Goal: Transaction & Acquisition: Purchase product/service

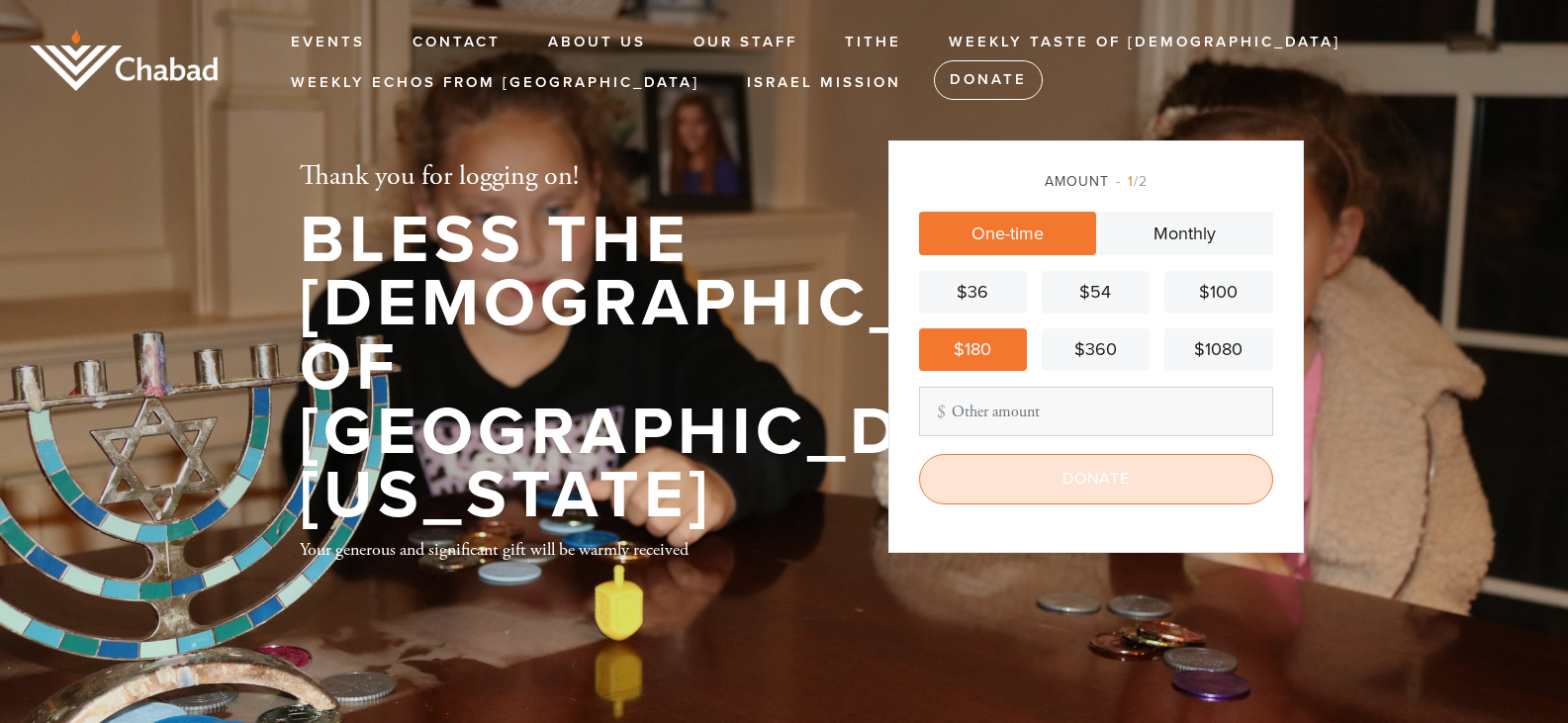
click at [995, 477] on input "Donate" at bounding box center [1095, 479] width 354 height 50
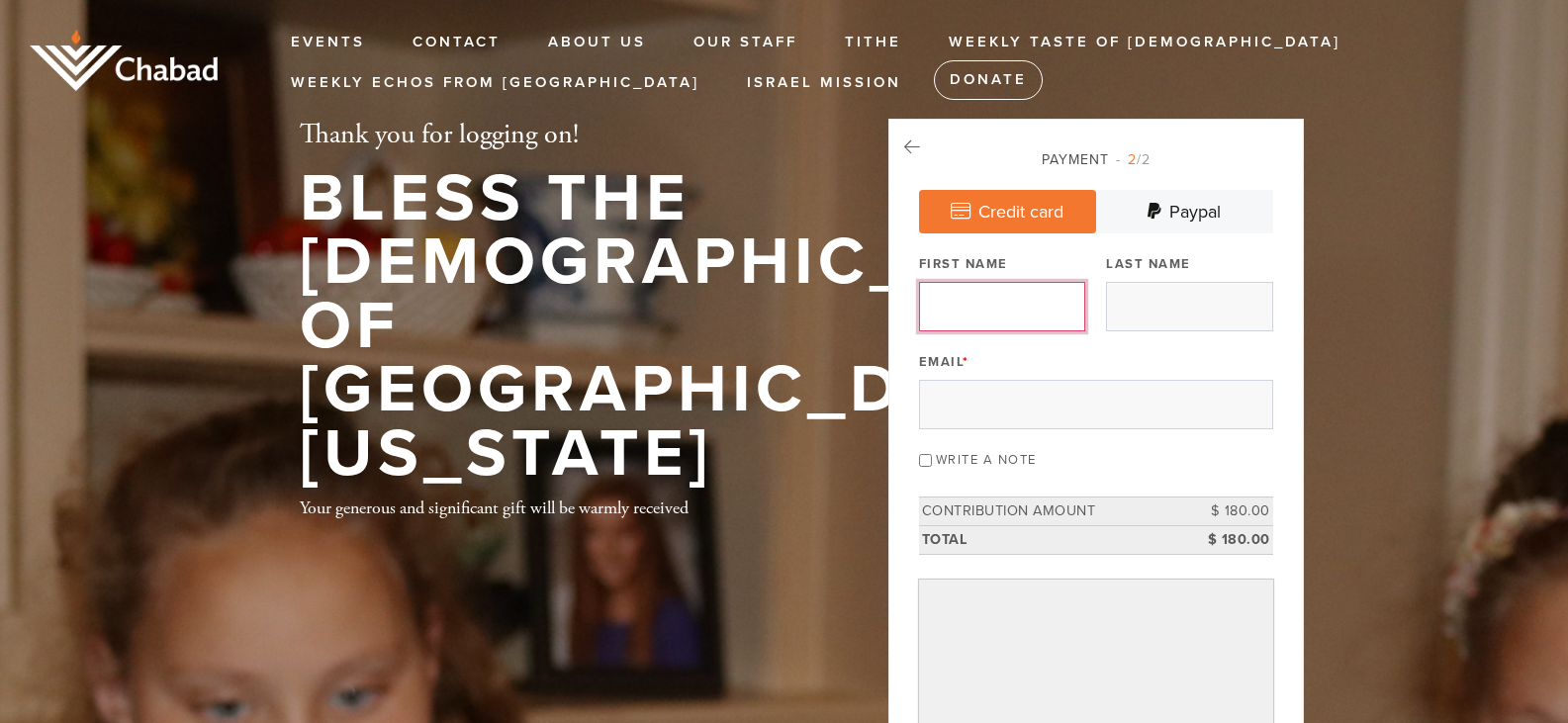
click at [972, 294] on input "First Name" at bounding box center [1001, 307] width 166 height 50
type input "Neil"
type input "Chonin"
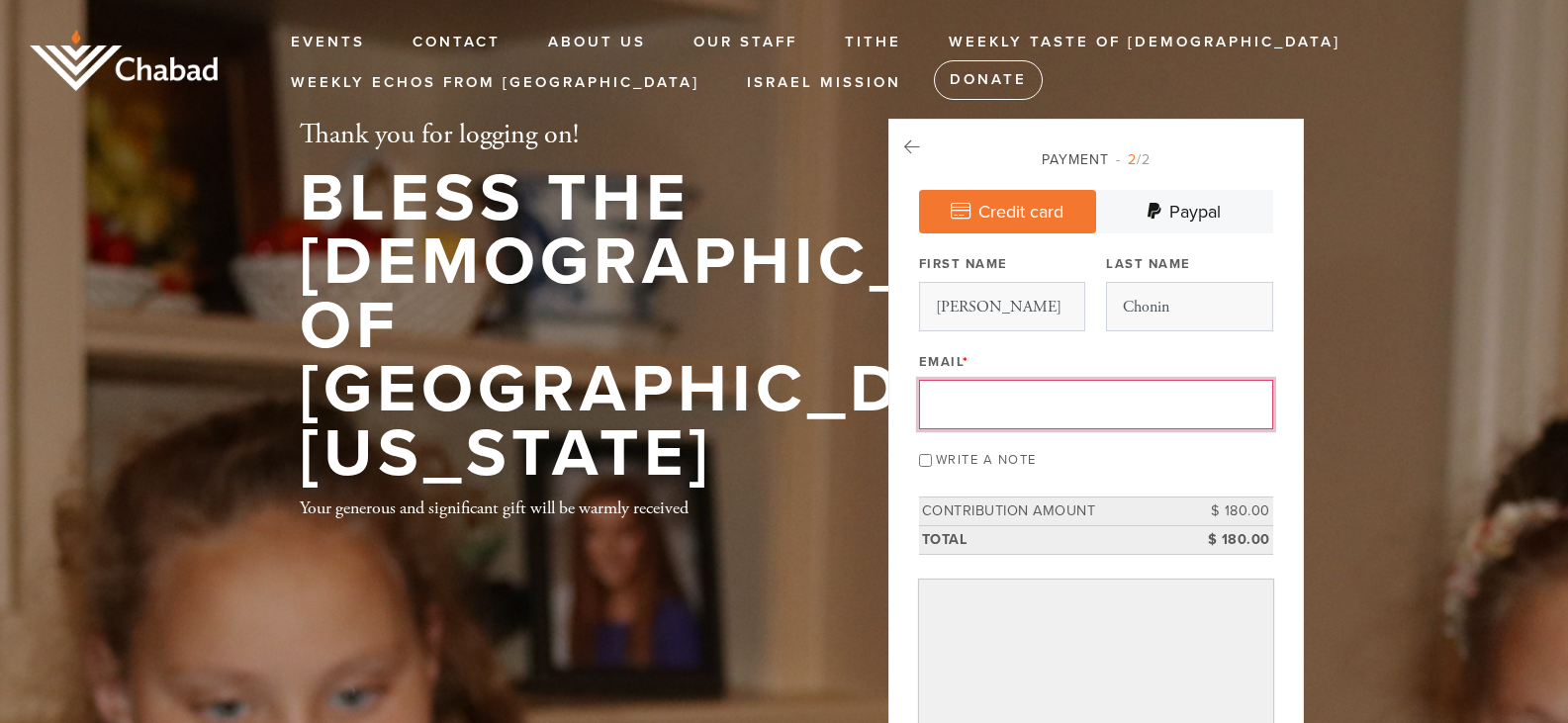
click at [946, 419] on input "Email *" at bounding box center [1095, 404] width 354 height 50
drag, startPoint x: 946, startPoint y: 419, endPoint x: 938, endPoint y: 560, distance: 141.2
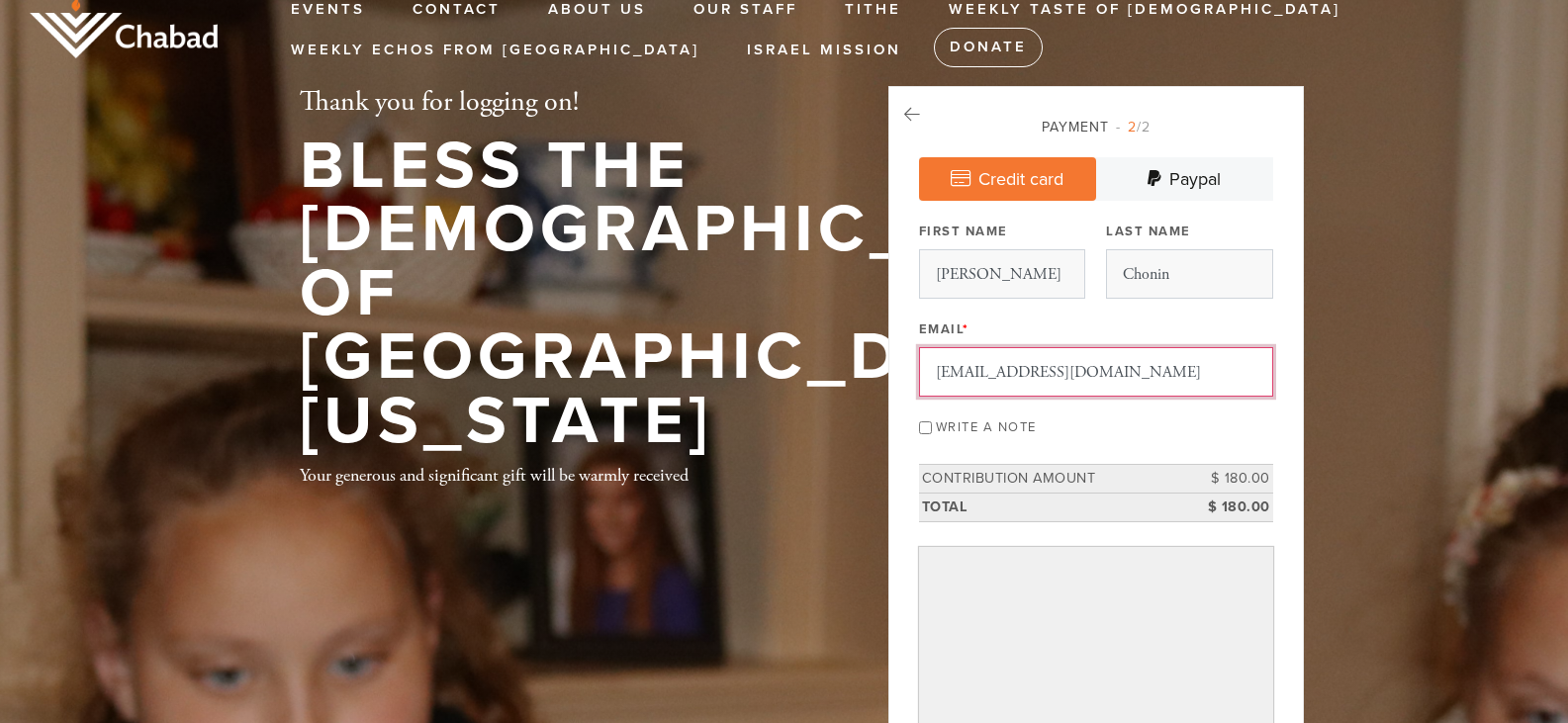
scroll to position [32, 0]
type input "[EMAIL_ADDRESS][DOMAIN_NAME]"
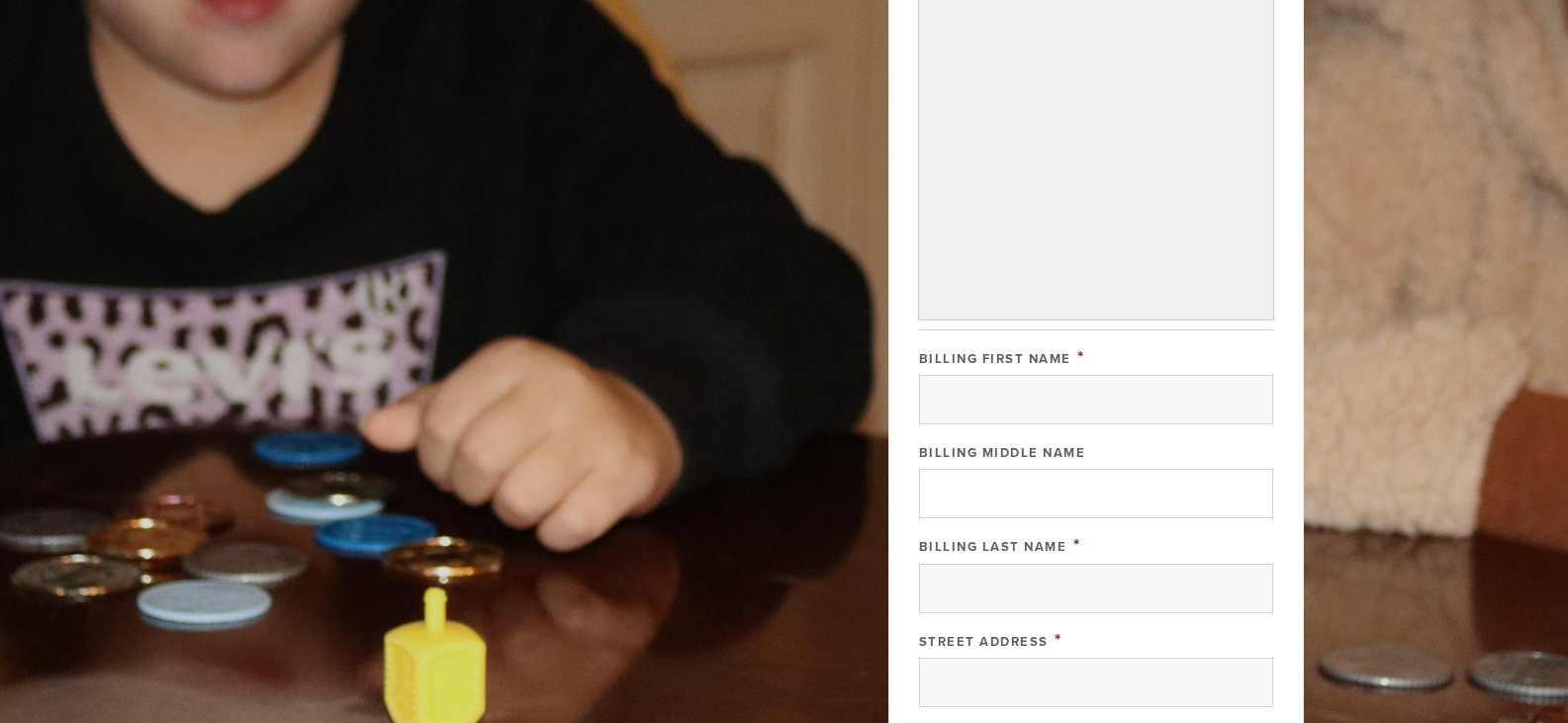
scroll to position [859, 0]
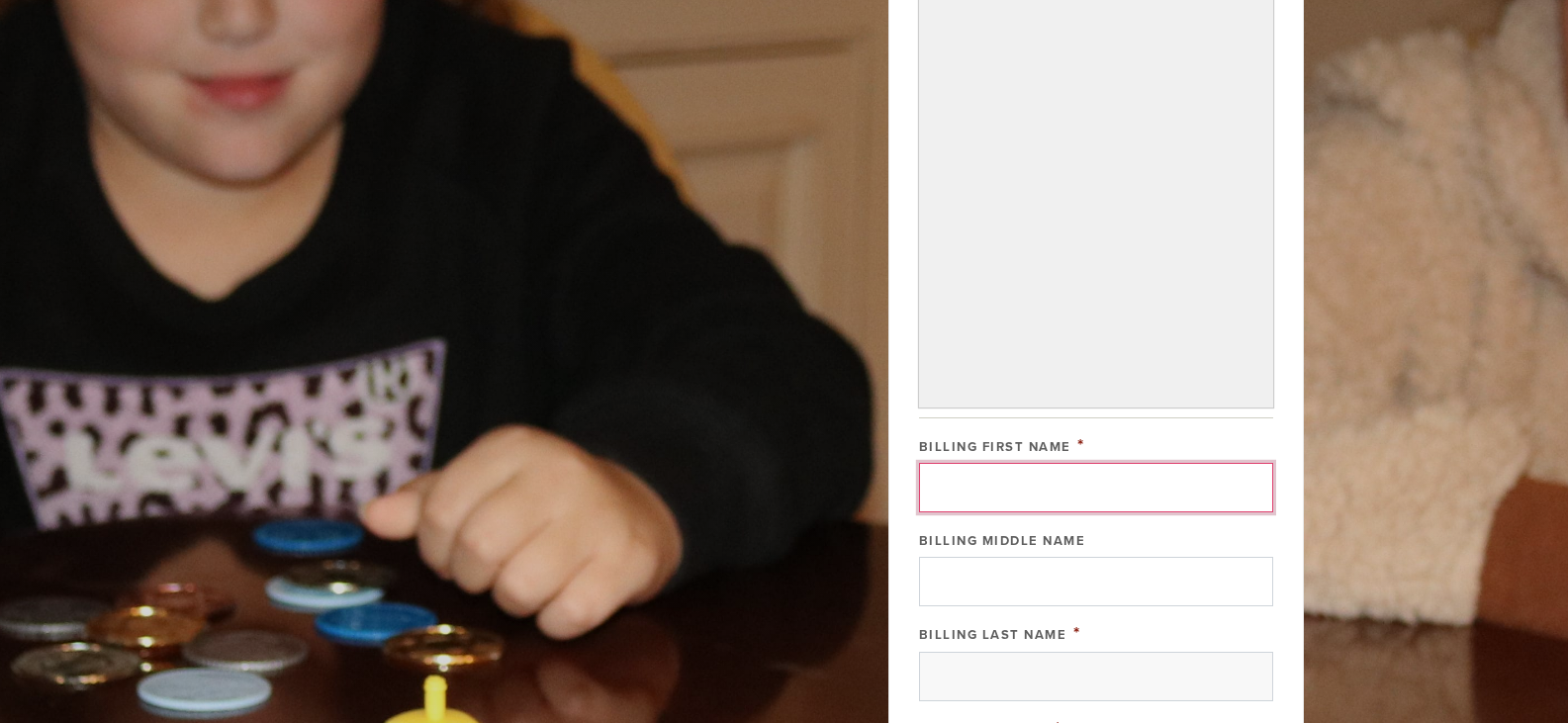
click at [989, 487] on input "Billing First Name" at bounding box center [1095, 488] width 354 height 50
type input "[PERSON_NAME]"
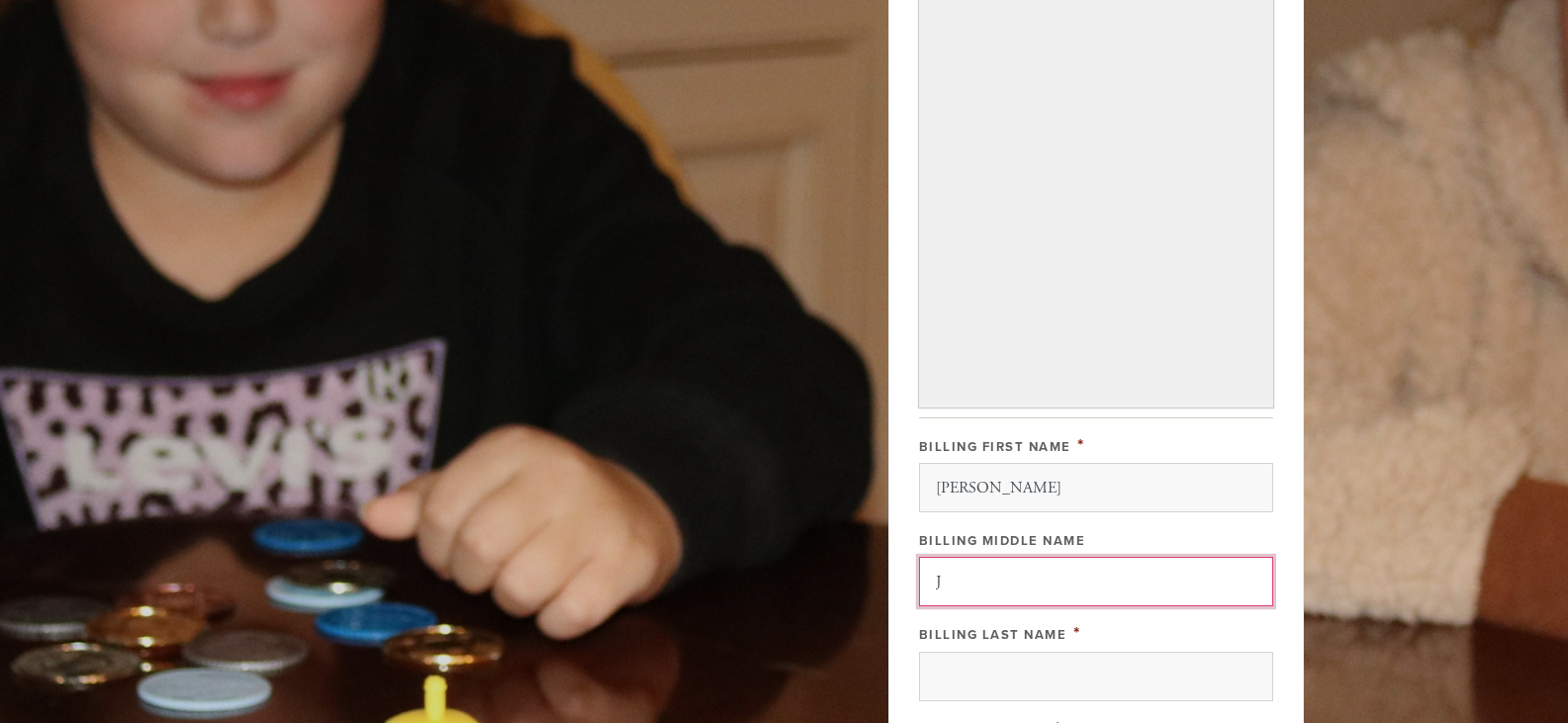
type input "J"
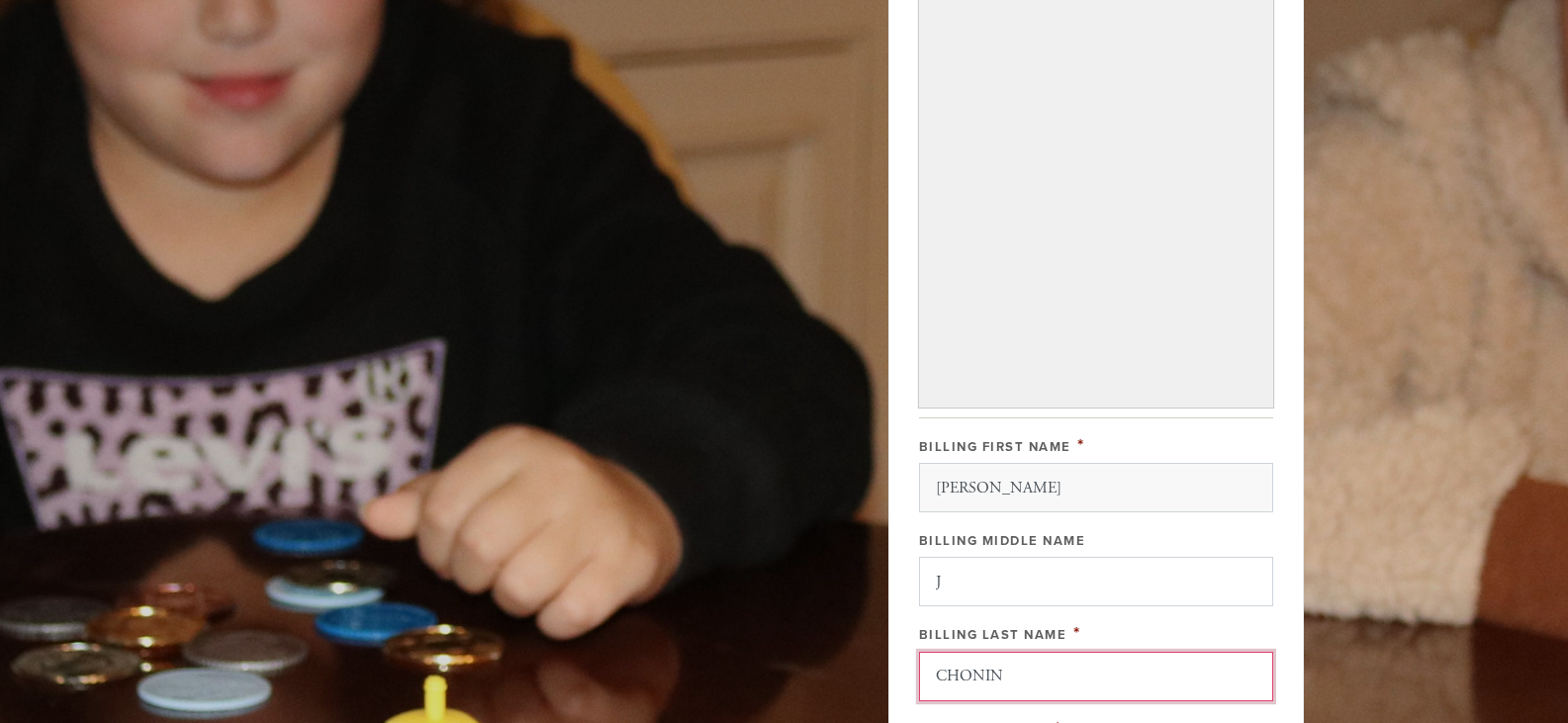
type input "CHONIN"
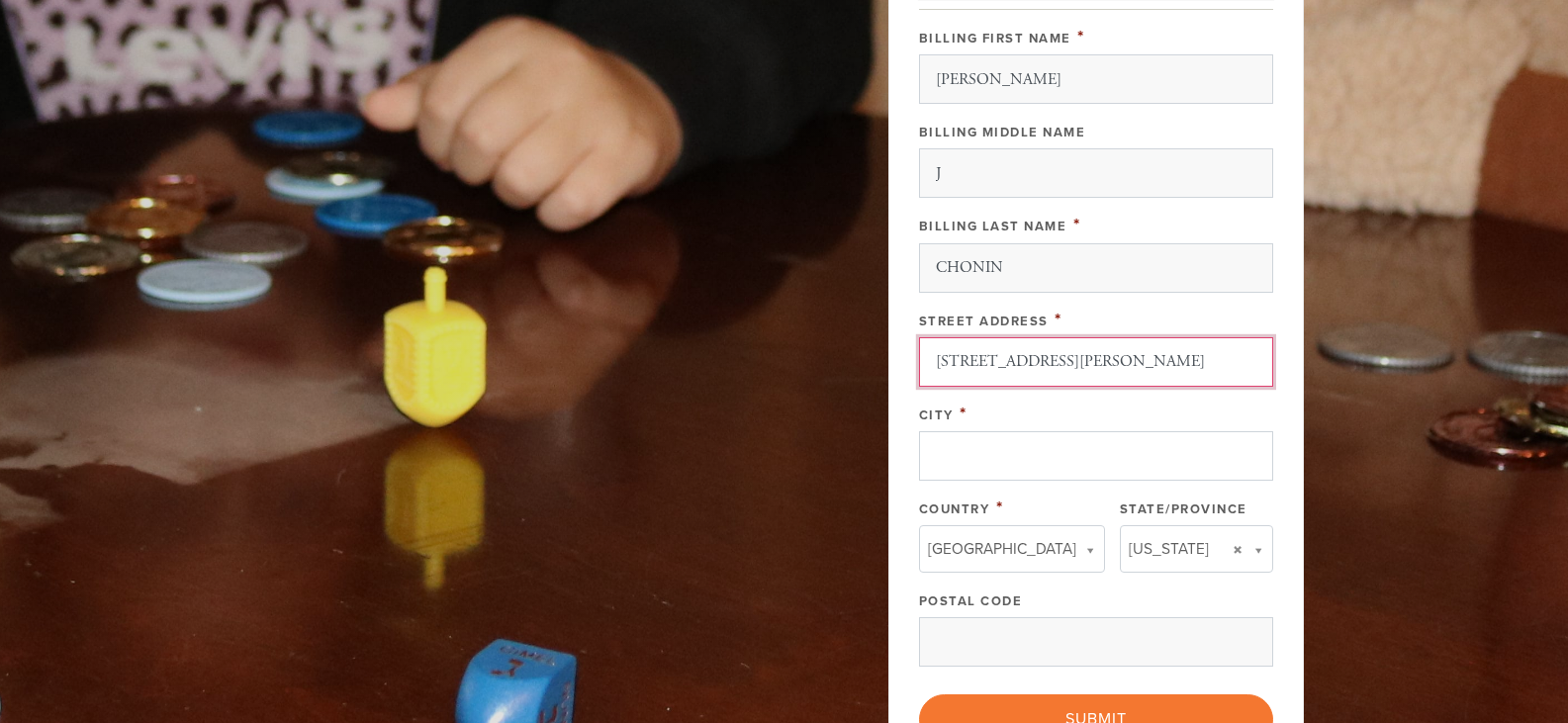
type input "[STREET_ADDRESS][PERSON_NAME]"
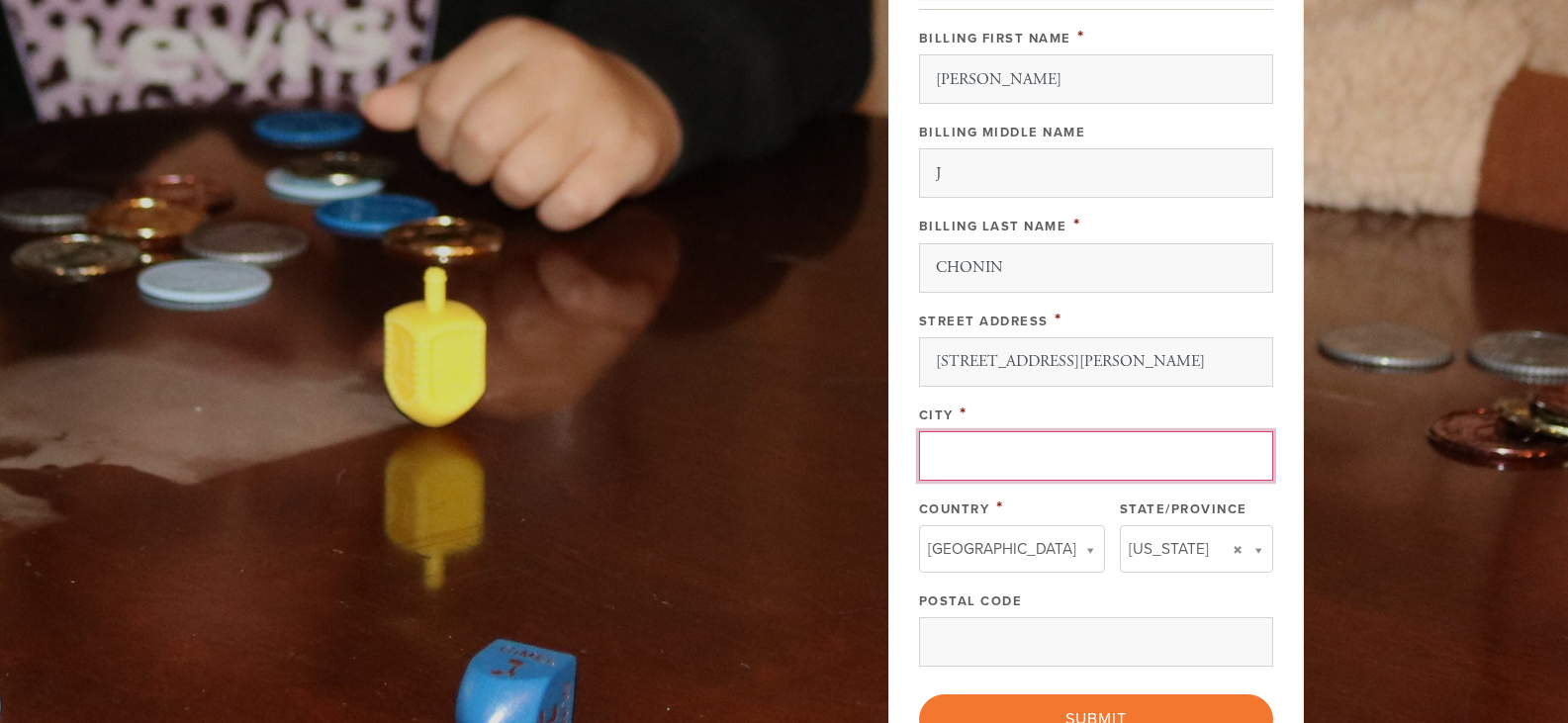
click at [950, 448] on input "City" at bounding box center [1095, 456] width 354 height 50
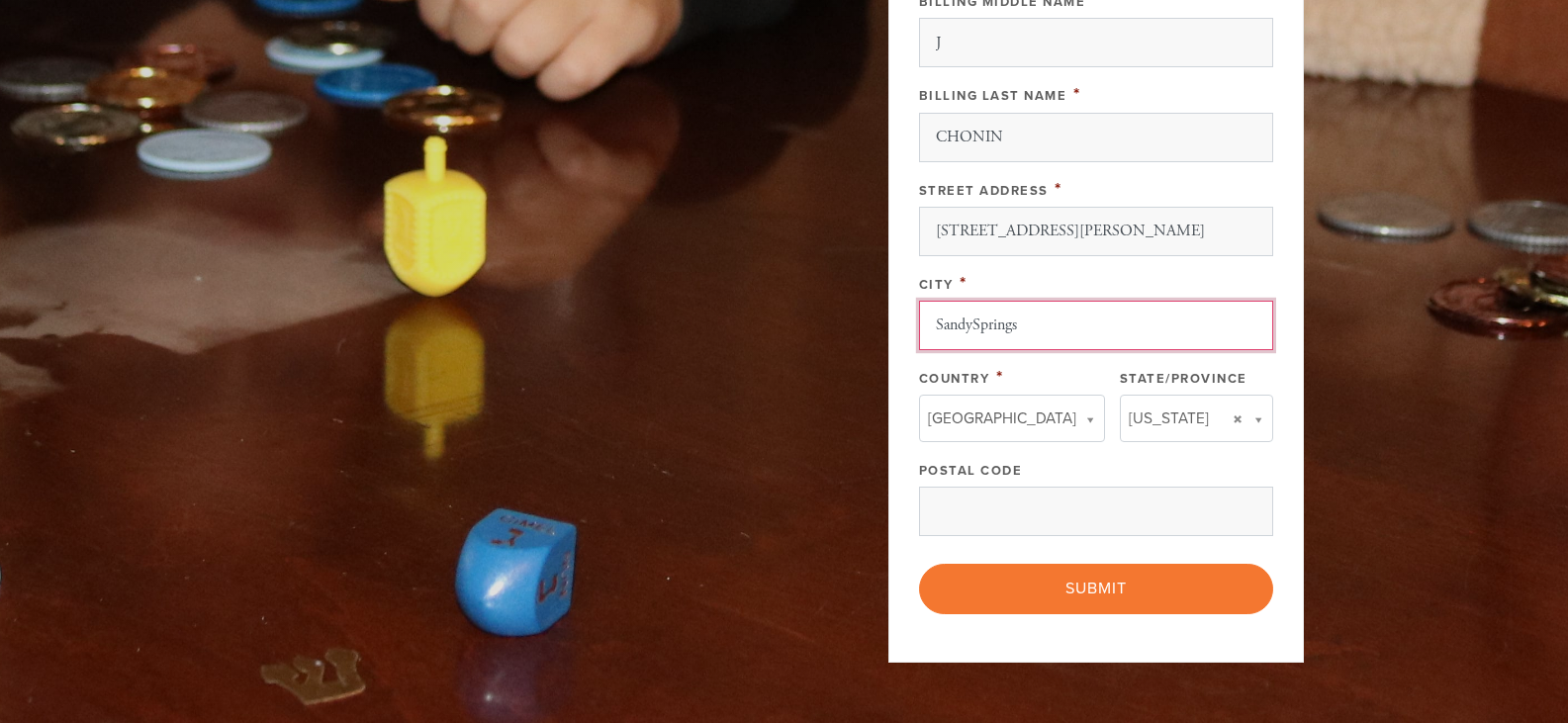
scroll to position [1399, 0]
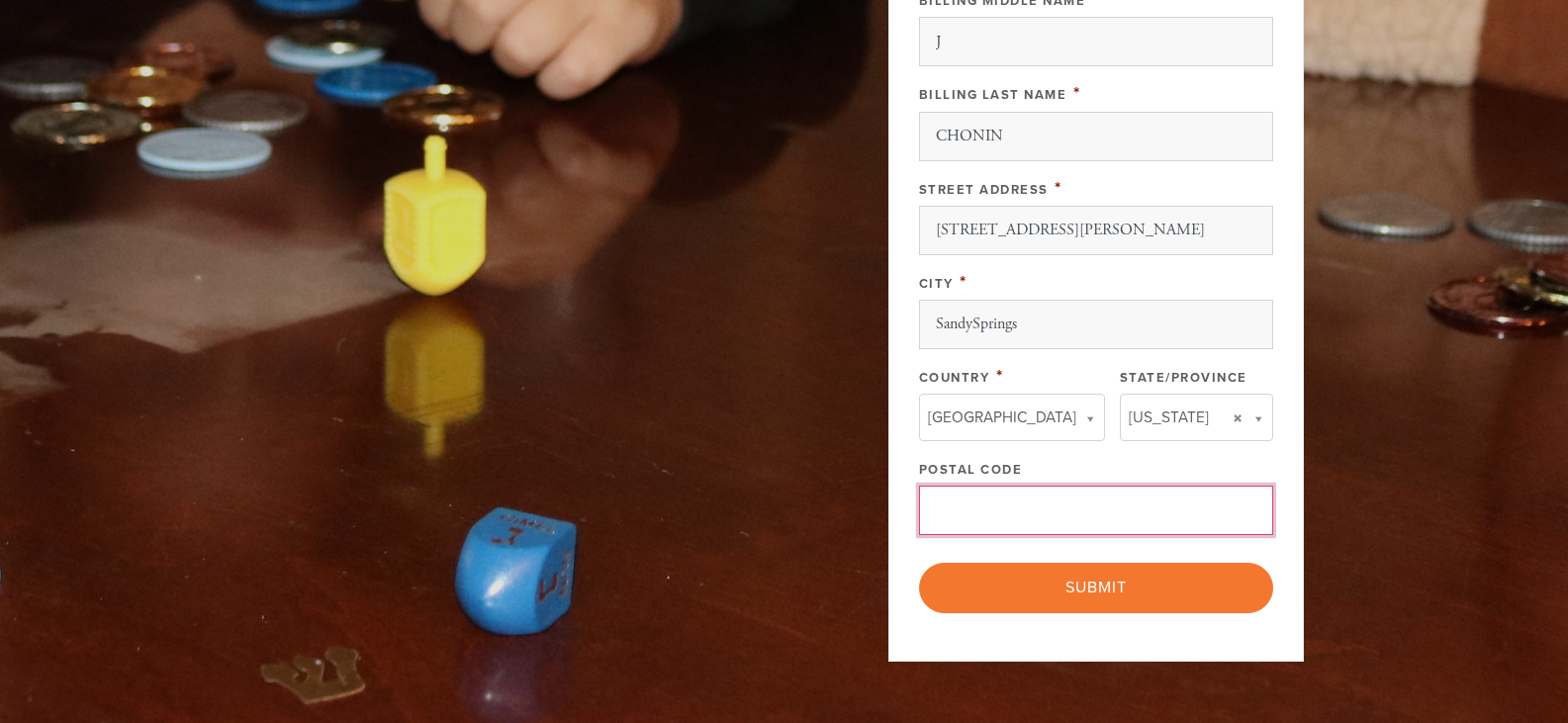
click at [971, 509] on input "Postal Code" at bounding box center [1095, 510] width 354 height 50
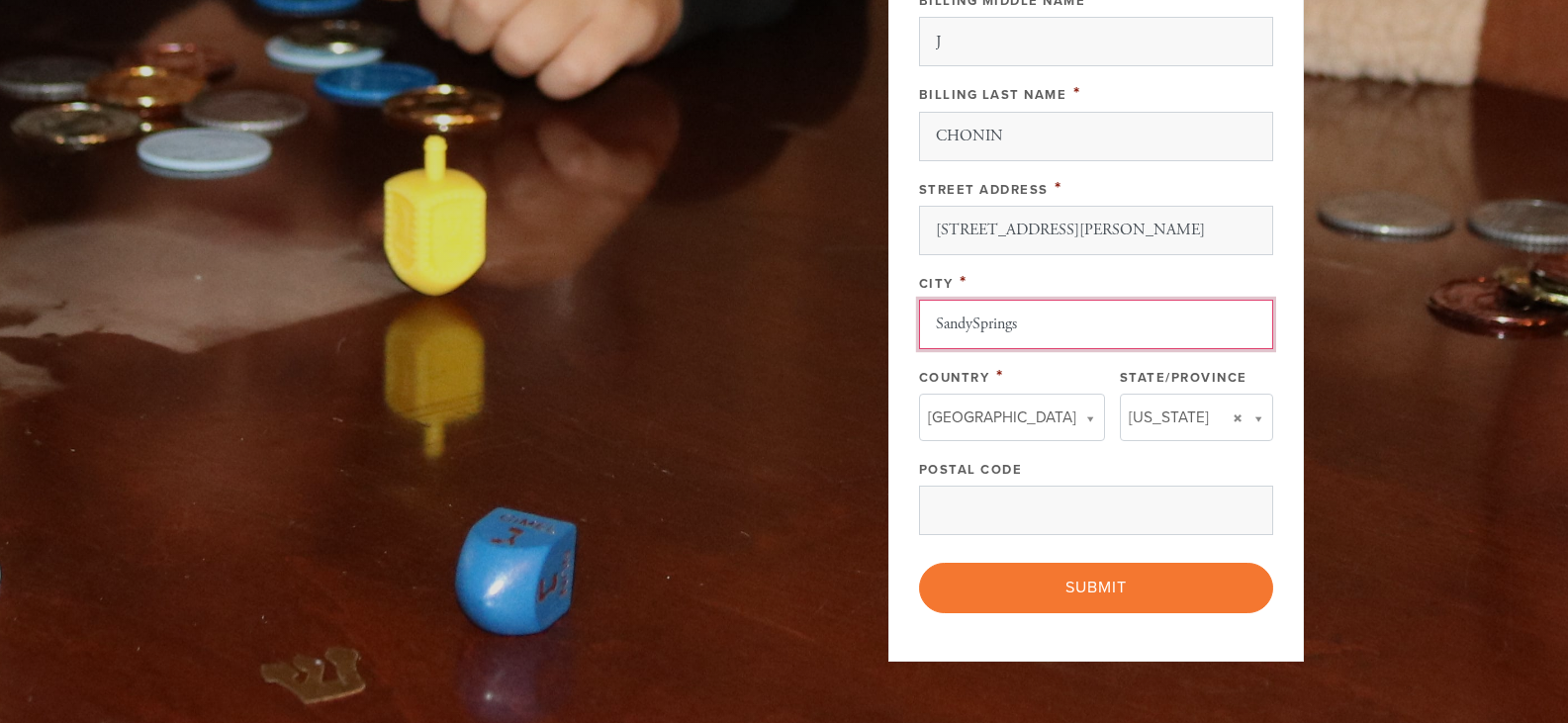
click at [970, 322] on input "SandySprings" at bounding box center [1095, 325] width 354 height 50
type input "[PERSON_NAME][GEOGRAPHIC_DATA]"
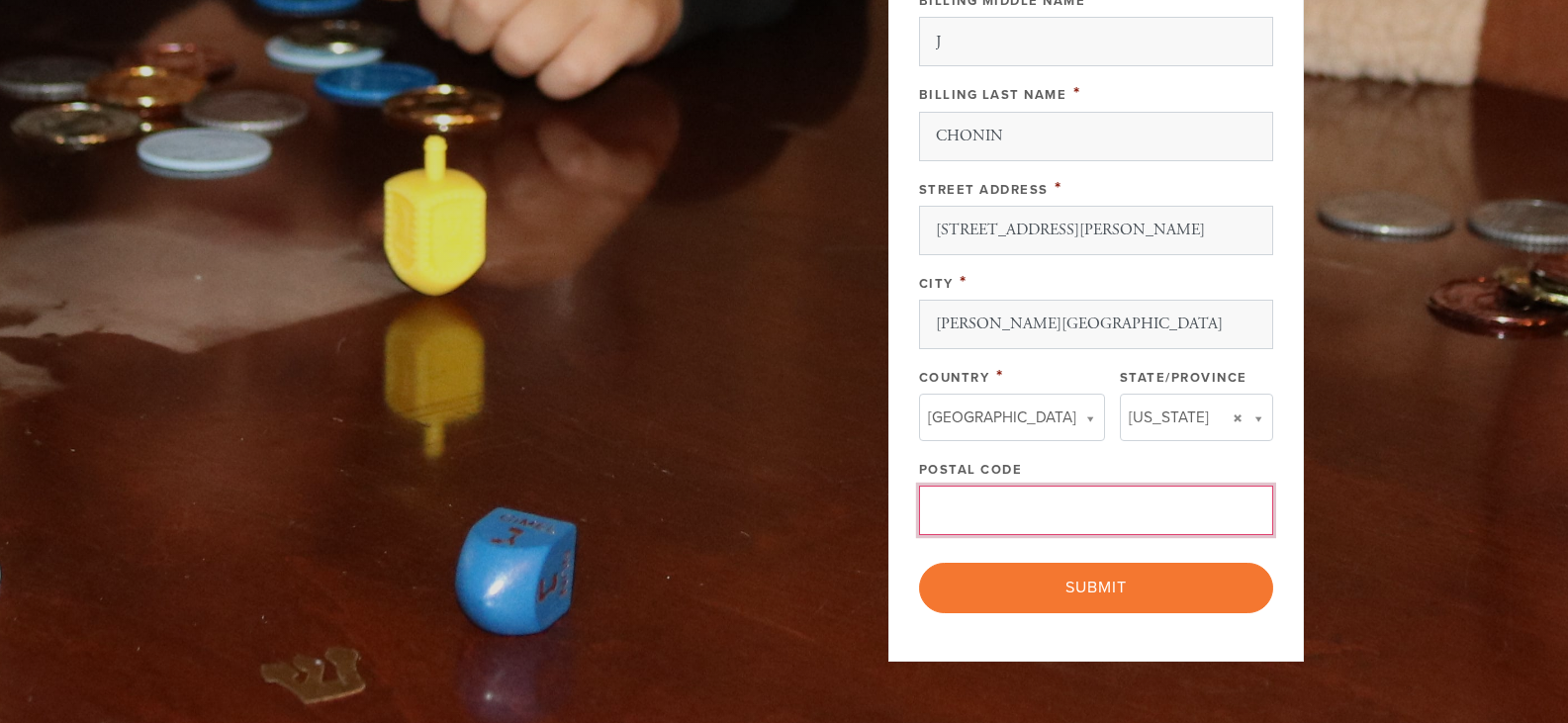
click at [976, 485] on input "Postal Code" at bounding box center [1095, 510] width 354 height 50
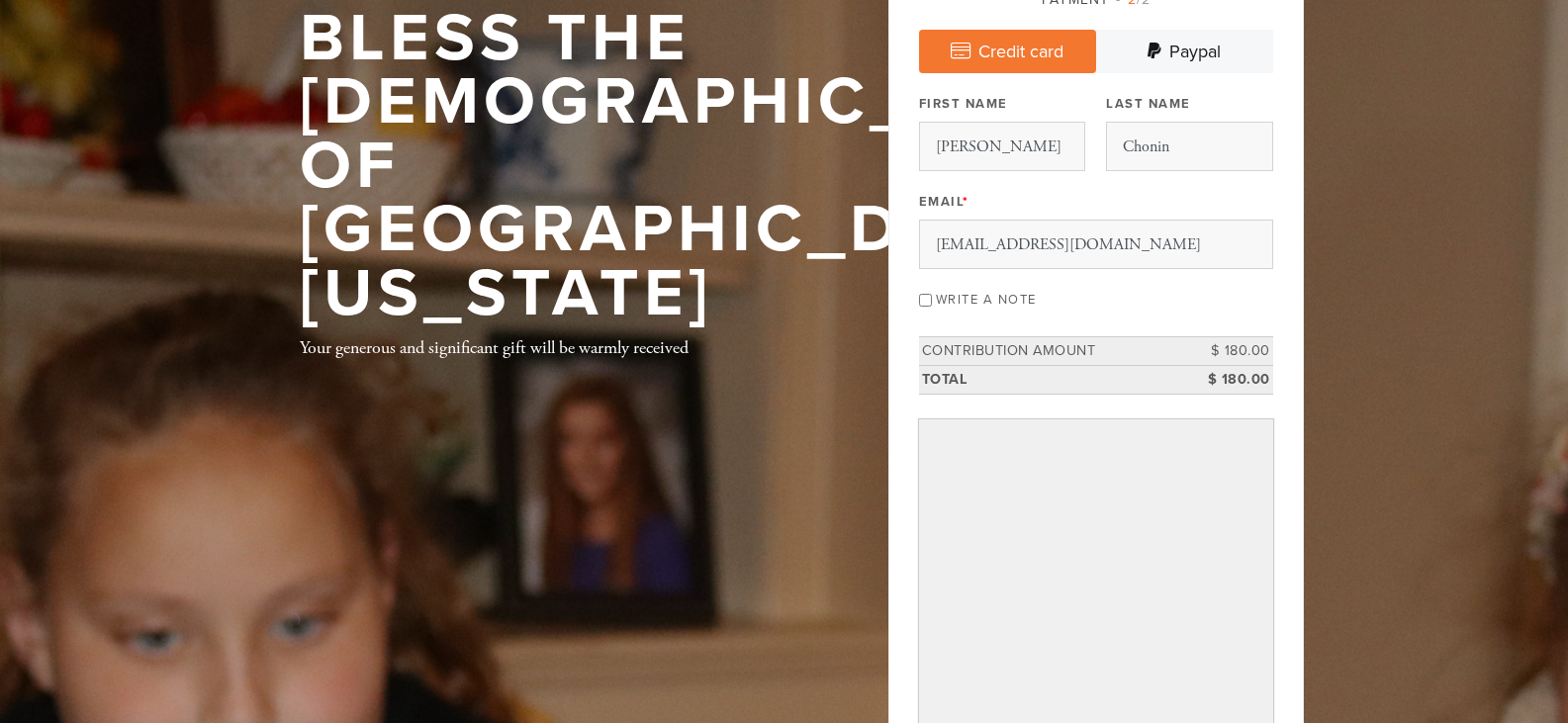
scroll to position [186, 0]
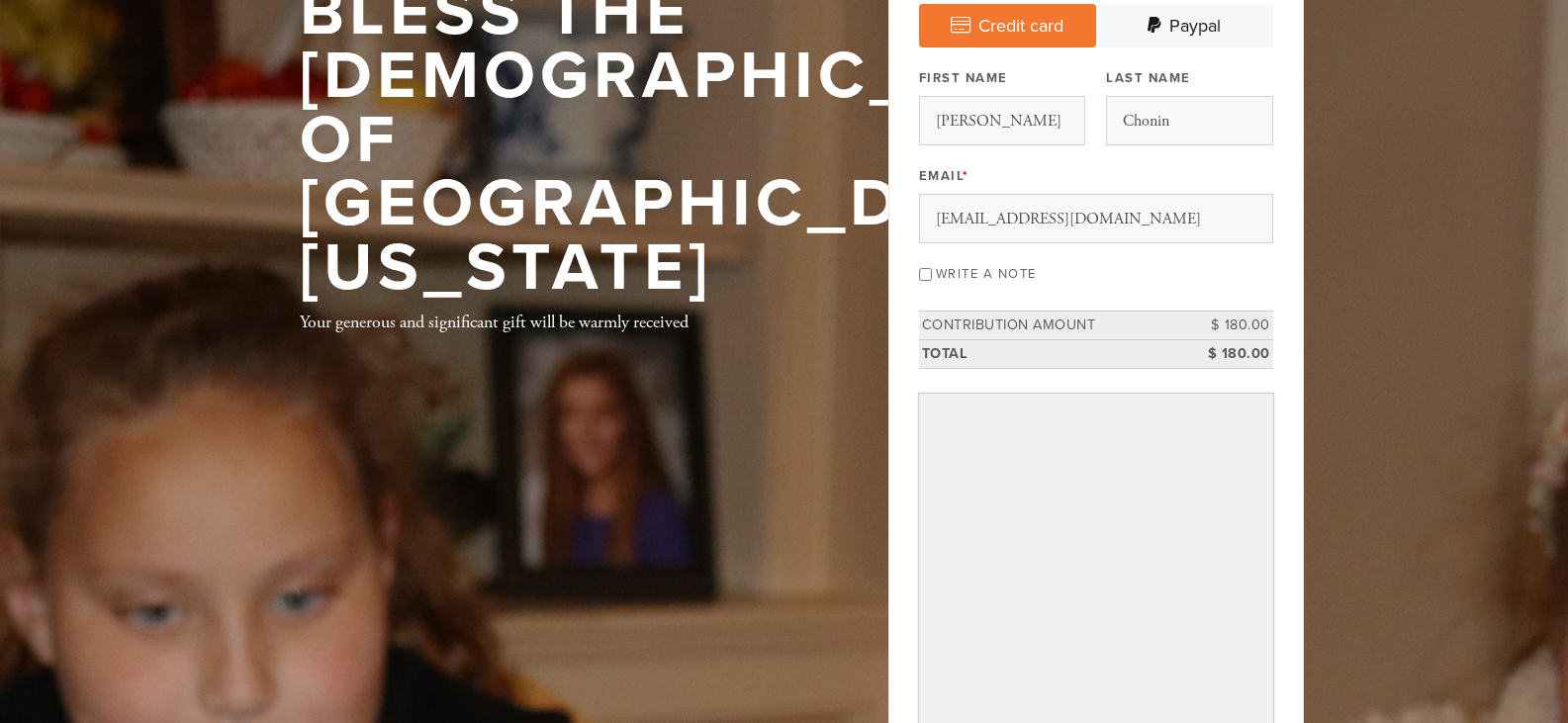
type input "30338"
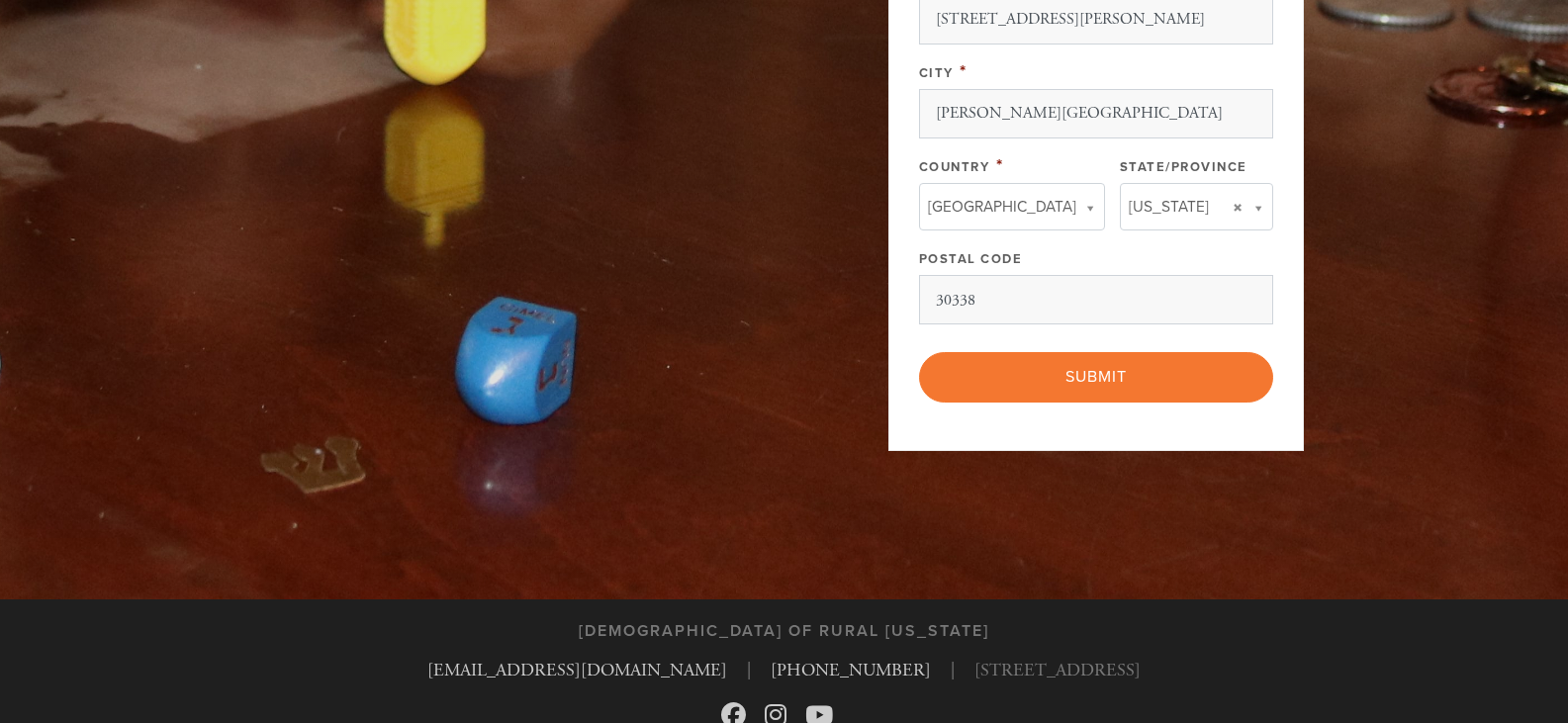
scroll to position [1610, 0]
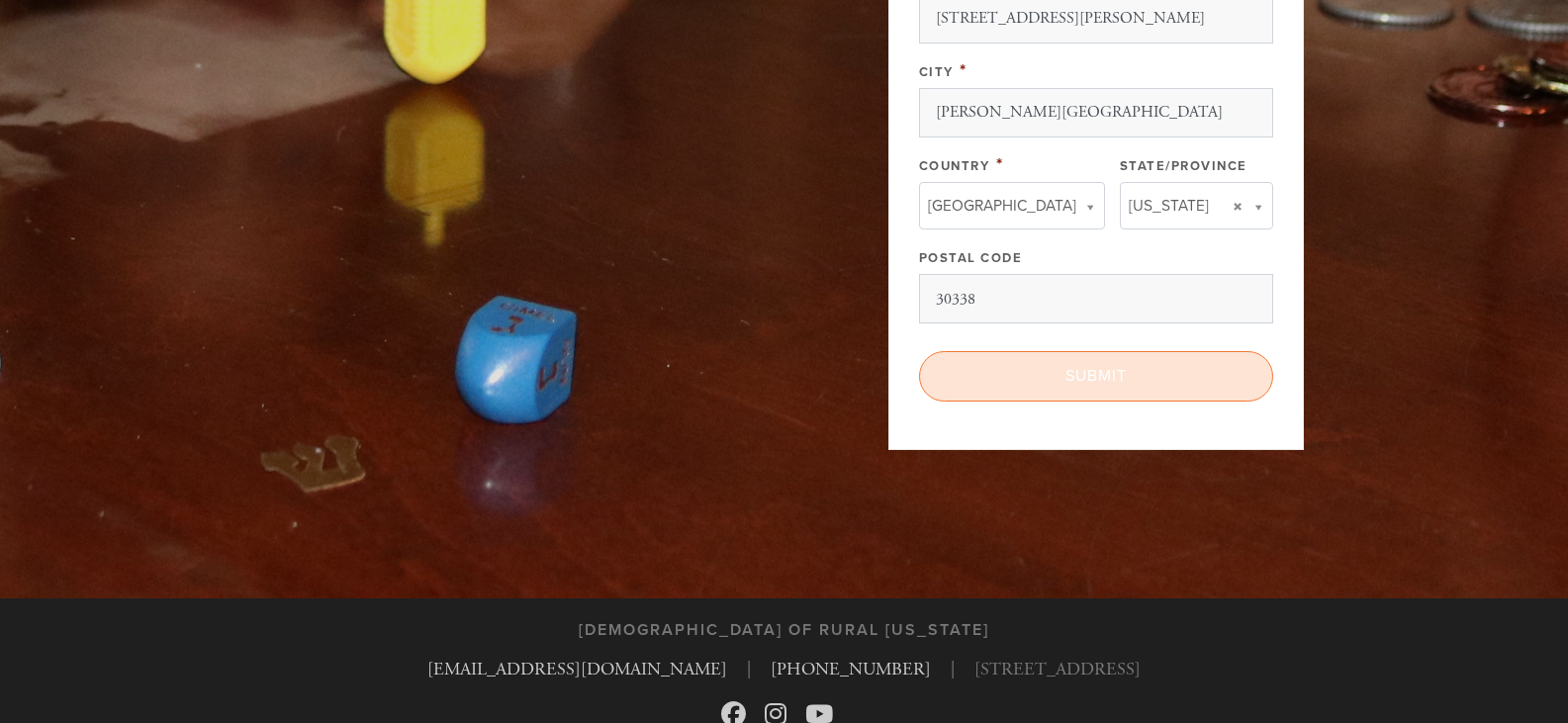
click at [1098, 379] on input "Submit" at bounding box center [1095, 375] width 354 height 50
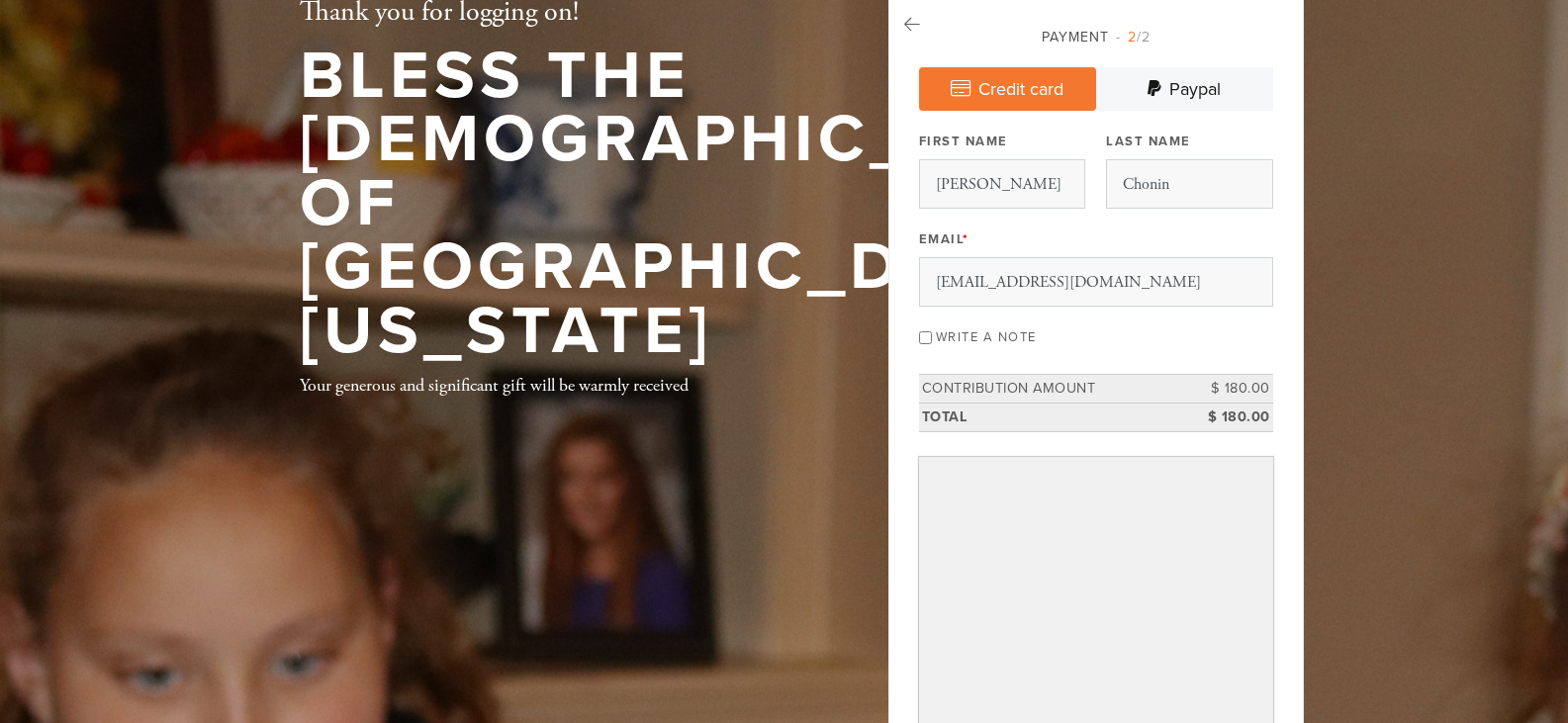
scroll to position [121, 0]
click at [1077, 385] on td "Contribution Amount" at bounding box center [1051, 389] width 265 height 29
click at [1244, 393] on td "$ 180.00" at bounding box center [1227, 389] width 89 height 29
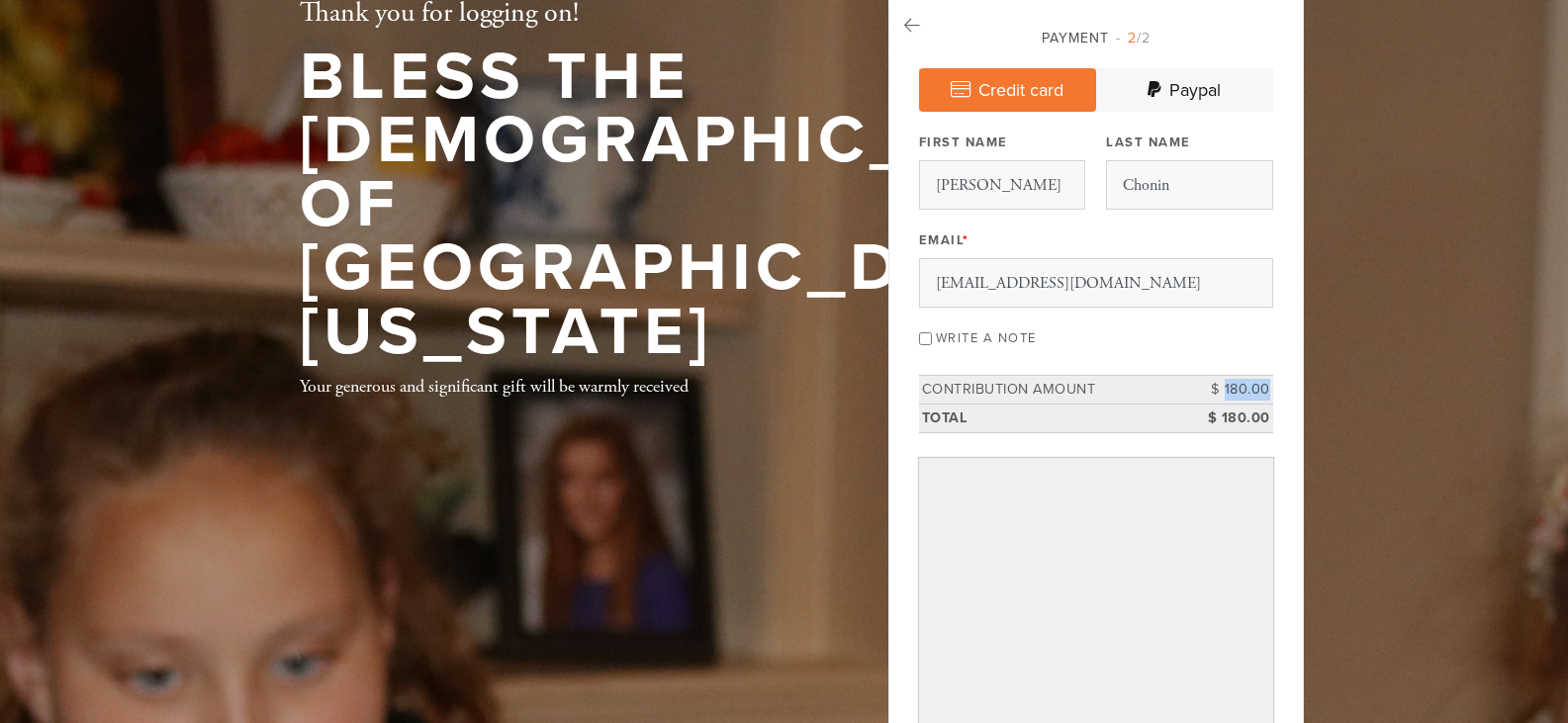
click at [1244, 393] on td "$ 180.00" at bounding box center [1227, 389] width 89 height 29
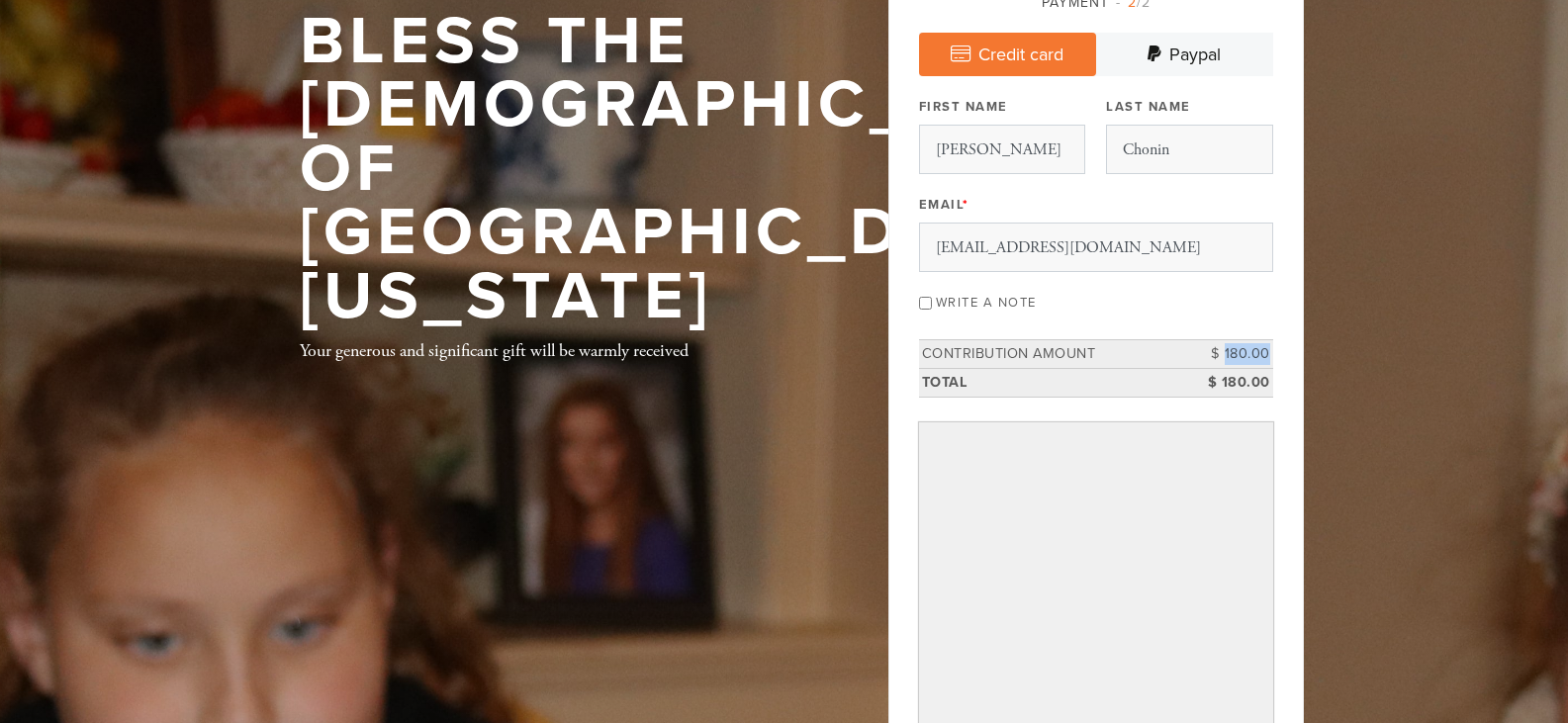
scroll to position [147, 0]
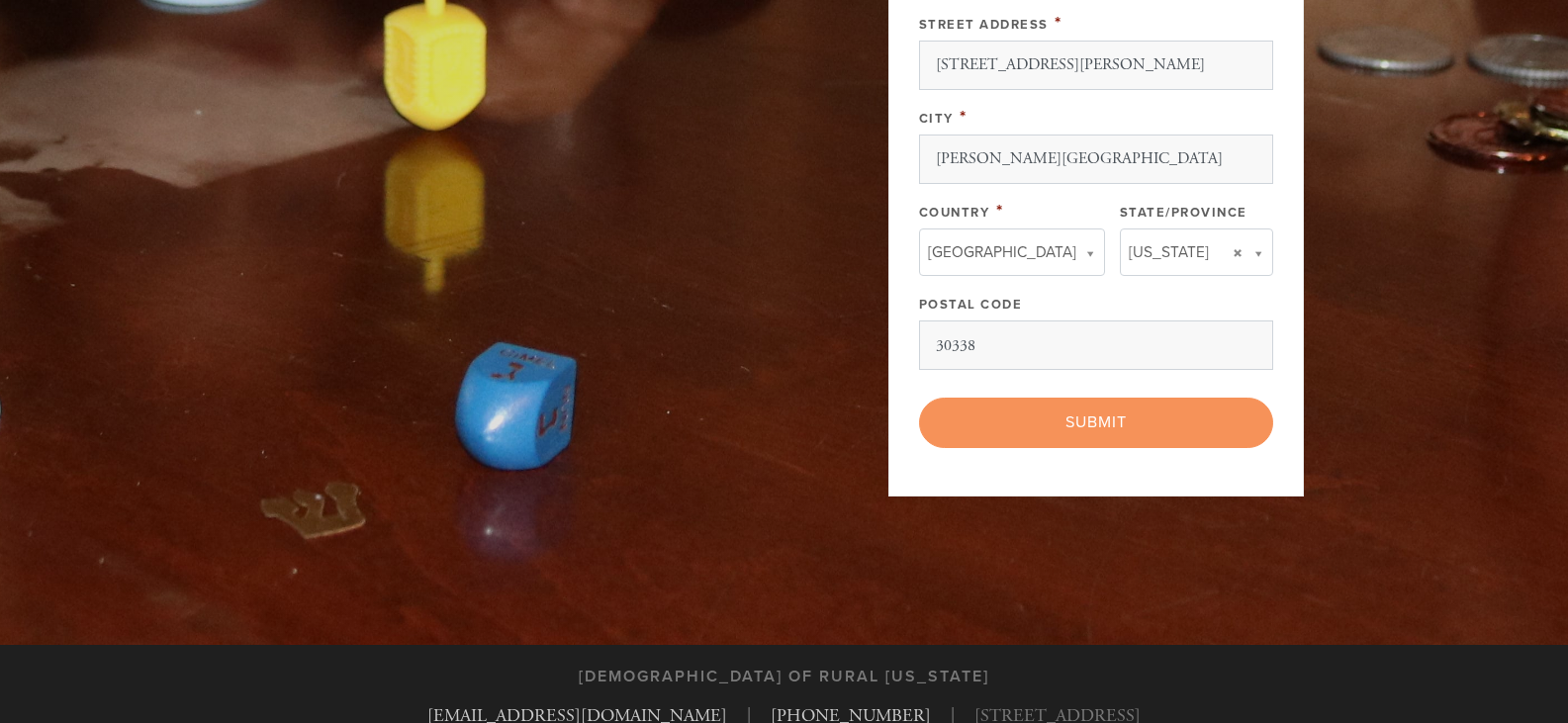
scroll to position [1566, 0]
click at [1117, 423] on div "< Previous Page Submit" at bounding box center [1095, 421] width 354 height 50
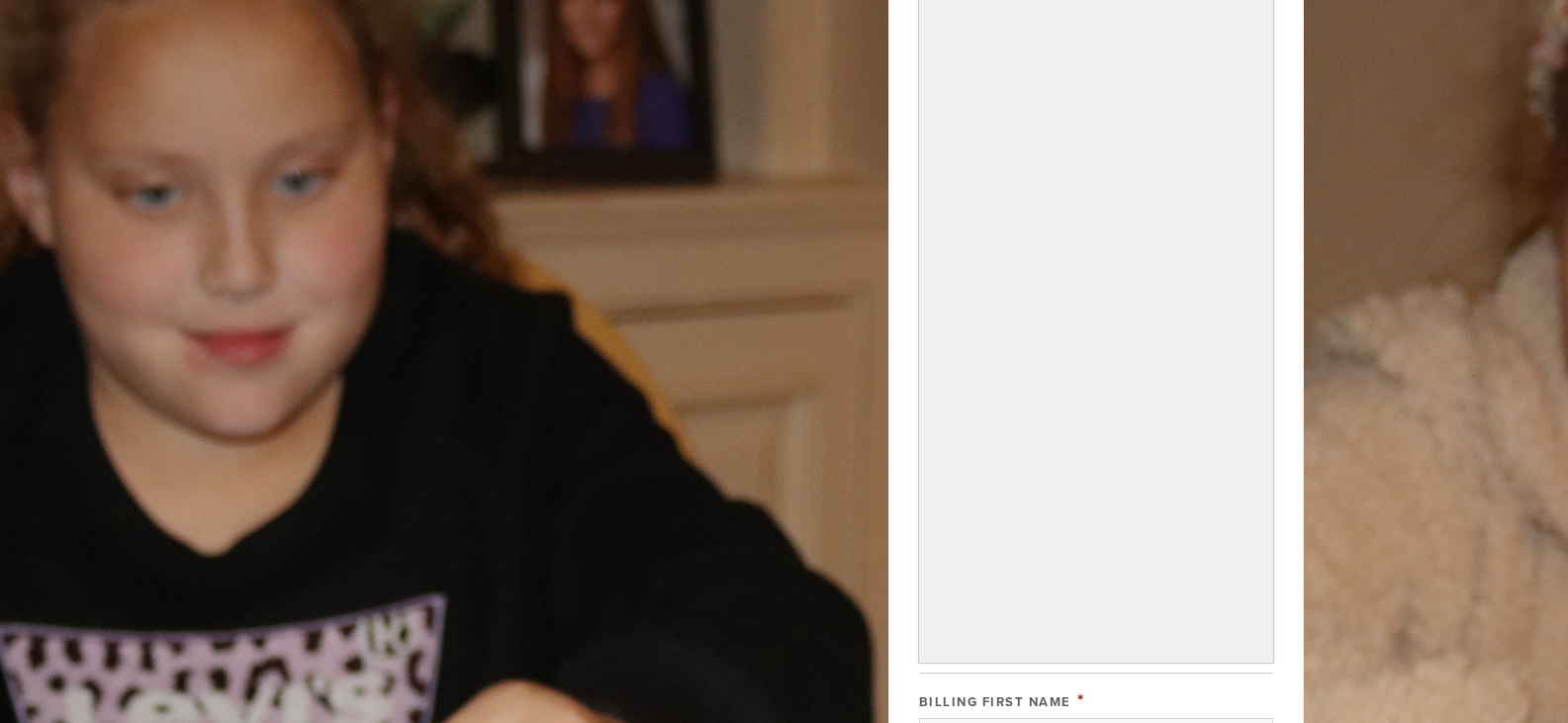
scroll to position [0, 0]
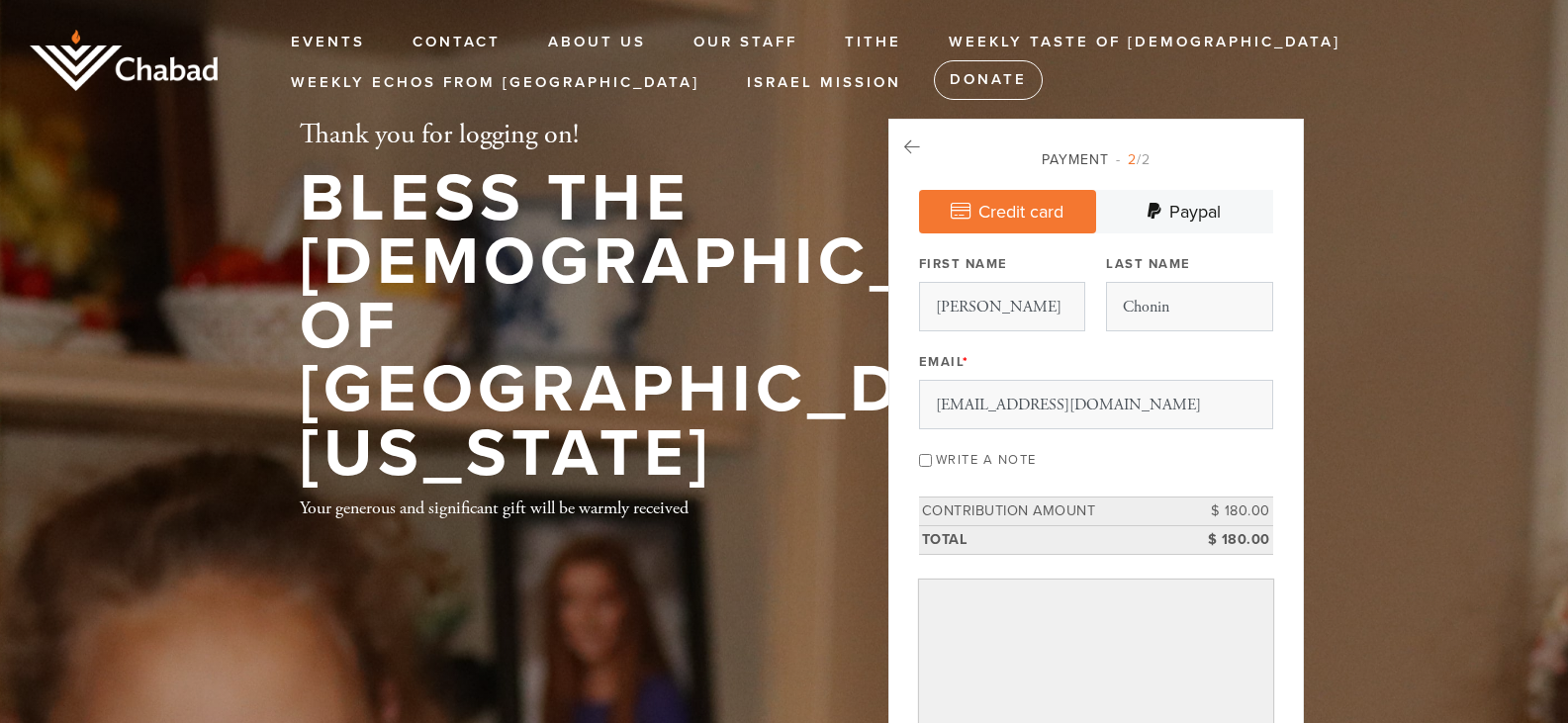
click at [998, 207] on link "Credit card" at bounding box center [1007, 212] width 177 height 44
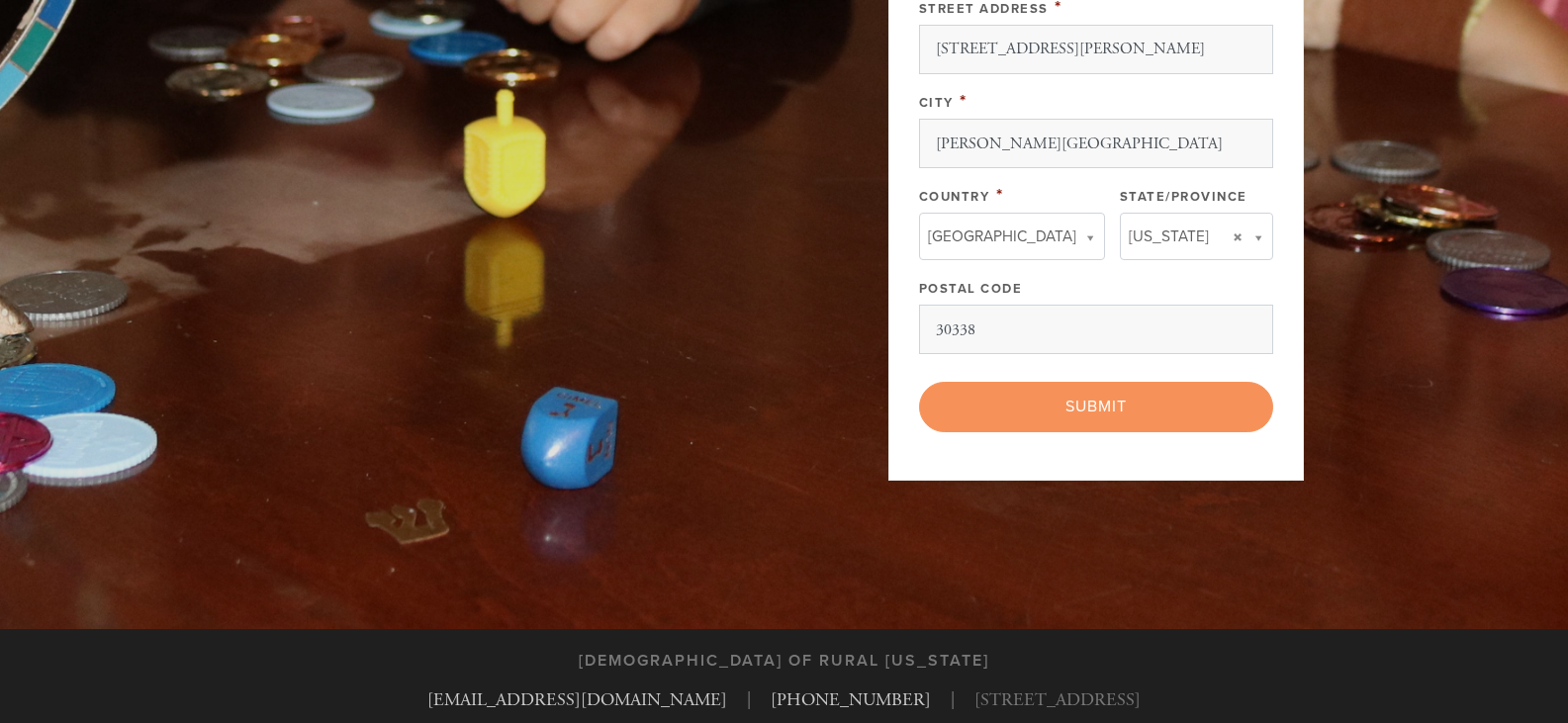
scroll to position [1149, 0]
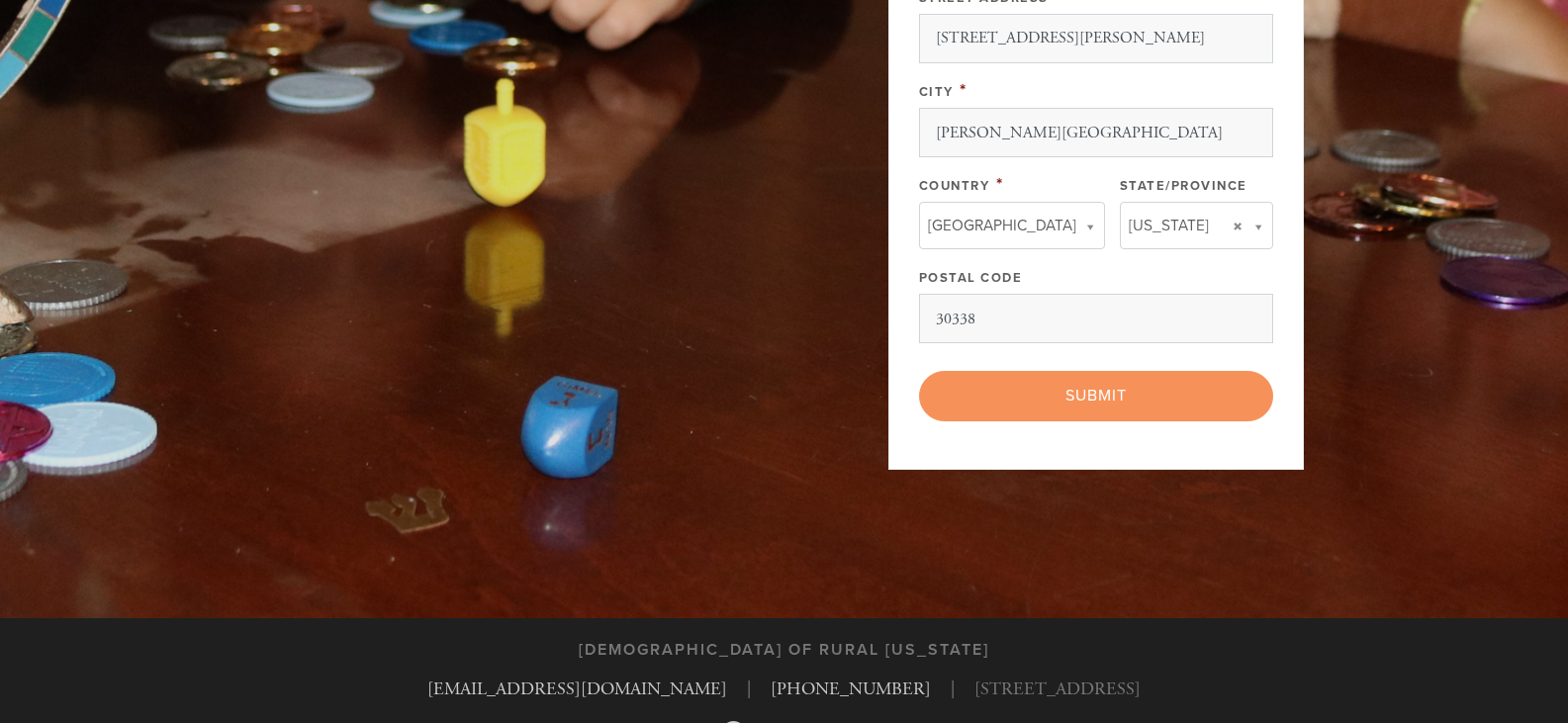
click at [1115, 402] on div "< Previous Page Submit" at bounding box center [1095, 395] width 354 height 50
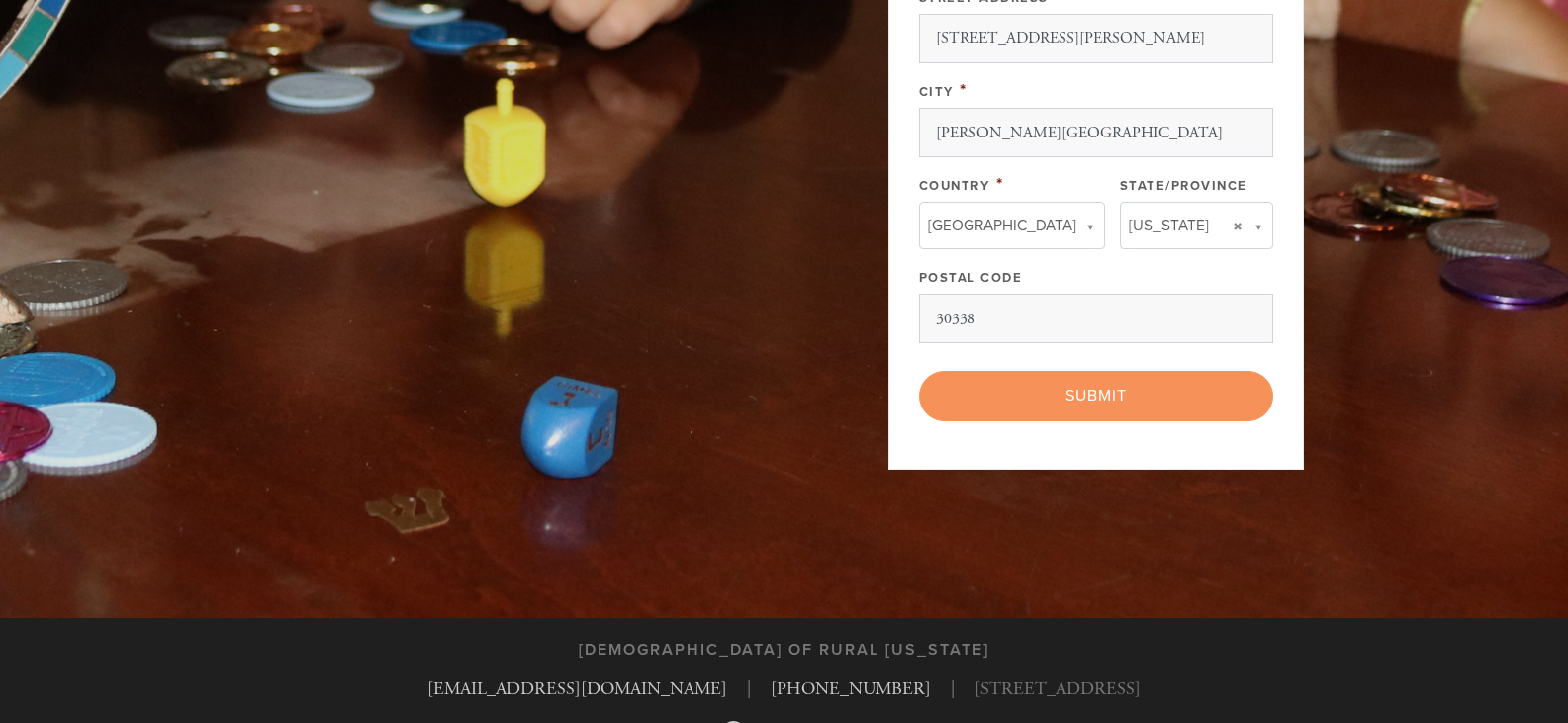
click at [1115, 402] on div "< Previous Page Submit" at bounding box center [1095, 395] width 354 height 50
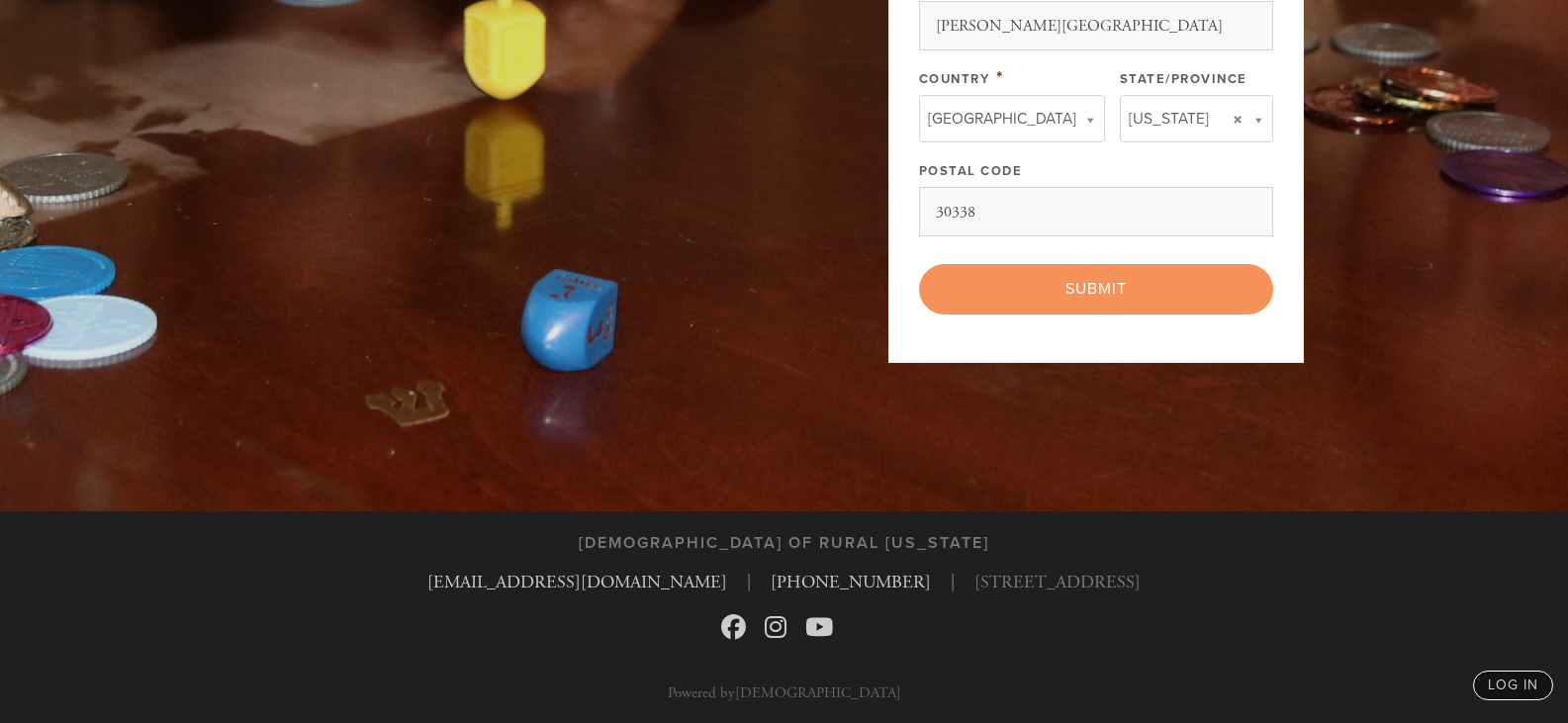
drag, startPoint x: 1115, startPoint y: 402, endPoint x: 942, endPoint y: 480, distance: 189.8
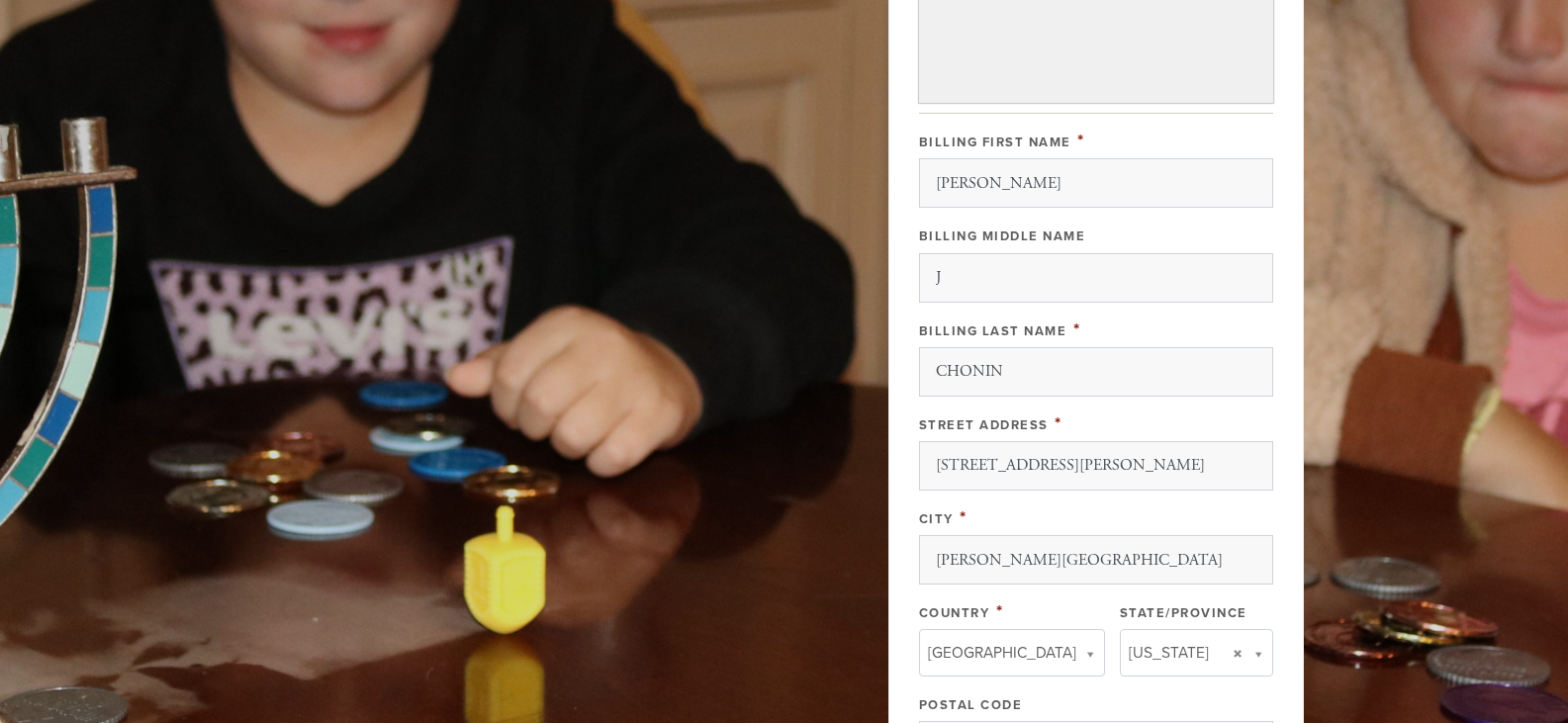
scroll to position [0, 0]
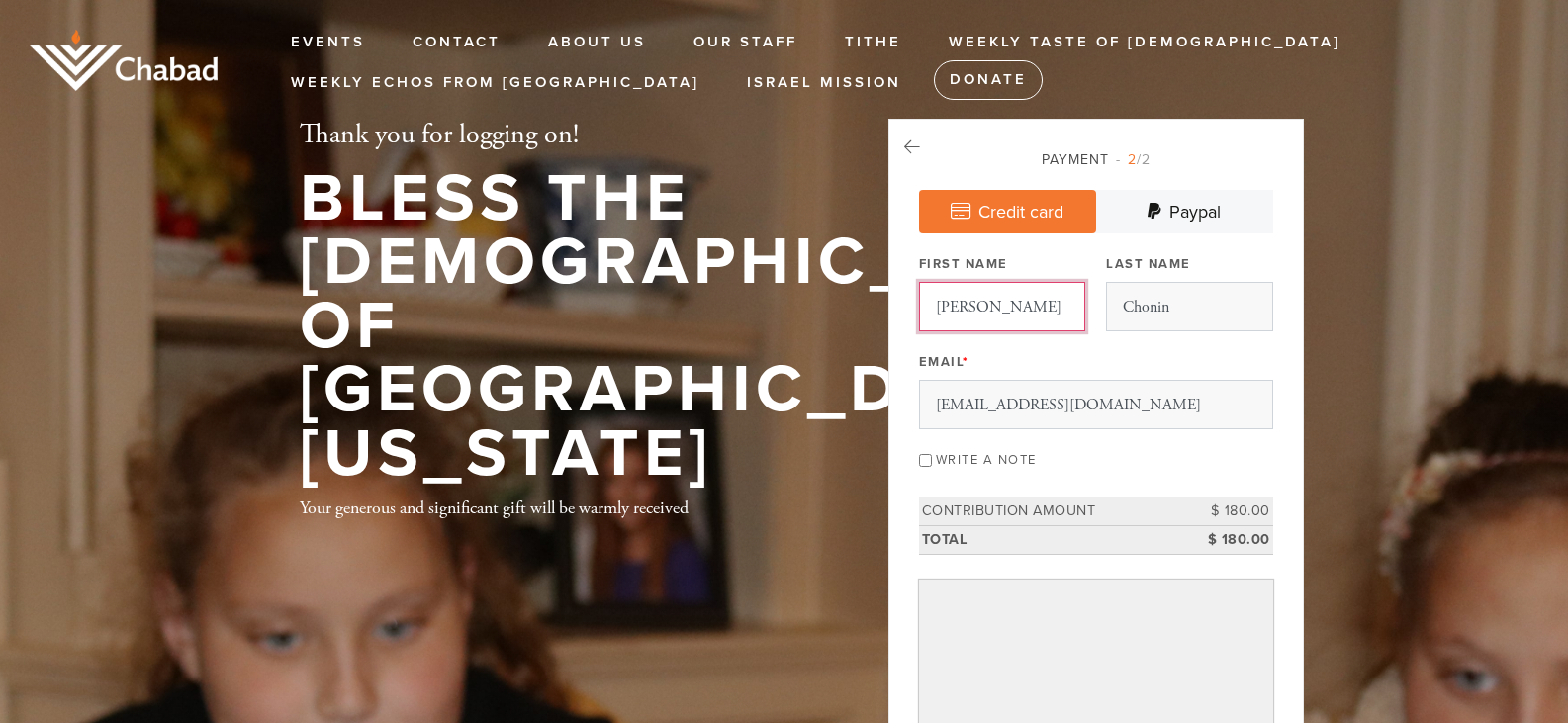
click at [995, 308] on input "Neil" at bounding box center [1001, 307] width 166 height 50
type input "[PERSON_NAME]"
click at [1178, 312] on input "Chonin" at bounding box center [1188, 307] width 166 height 50
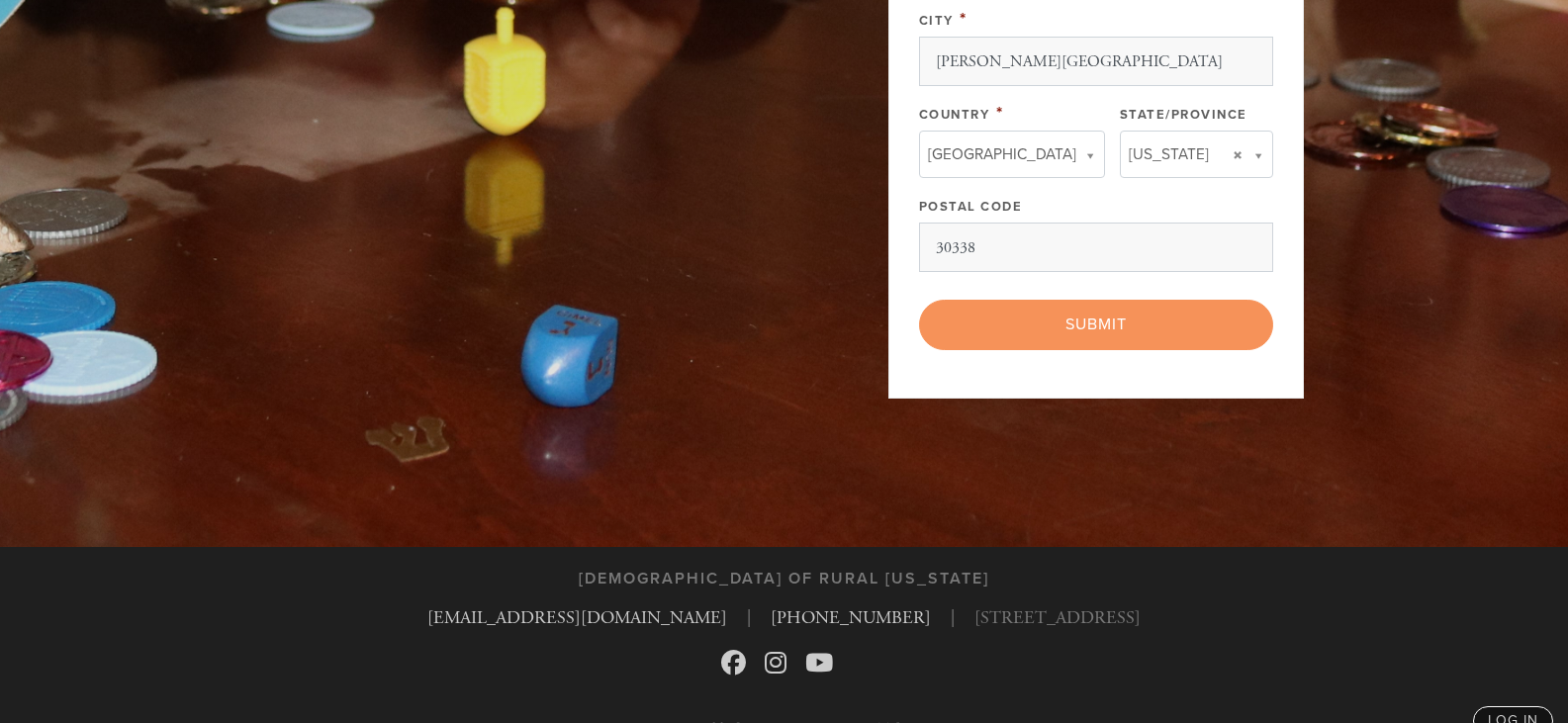
scroll to position [1221, 0]
type input "CHONIN"
click at [1080, 329] on div "< Previous Page Submit" at bounding box center [1095, 324] width 354 height 50
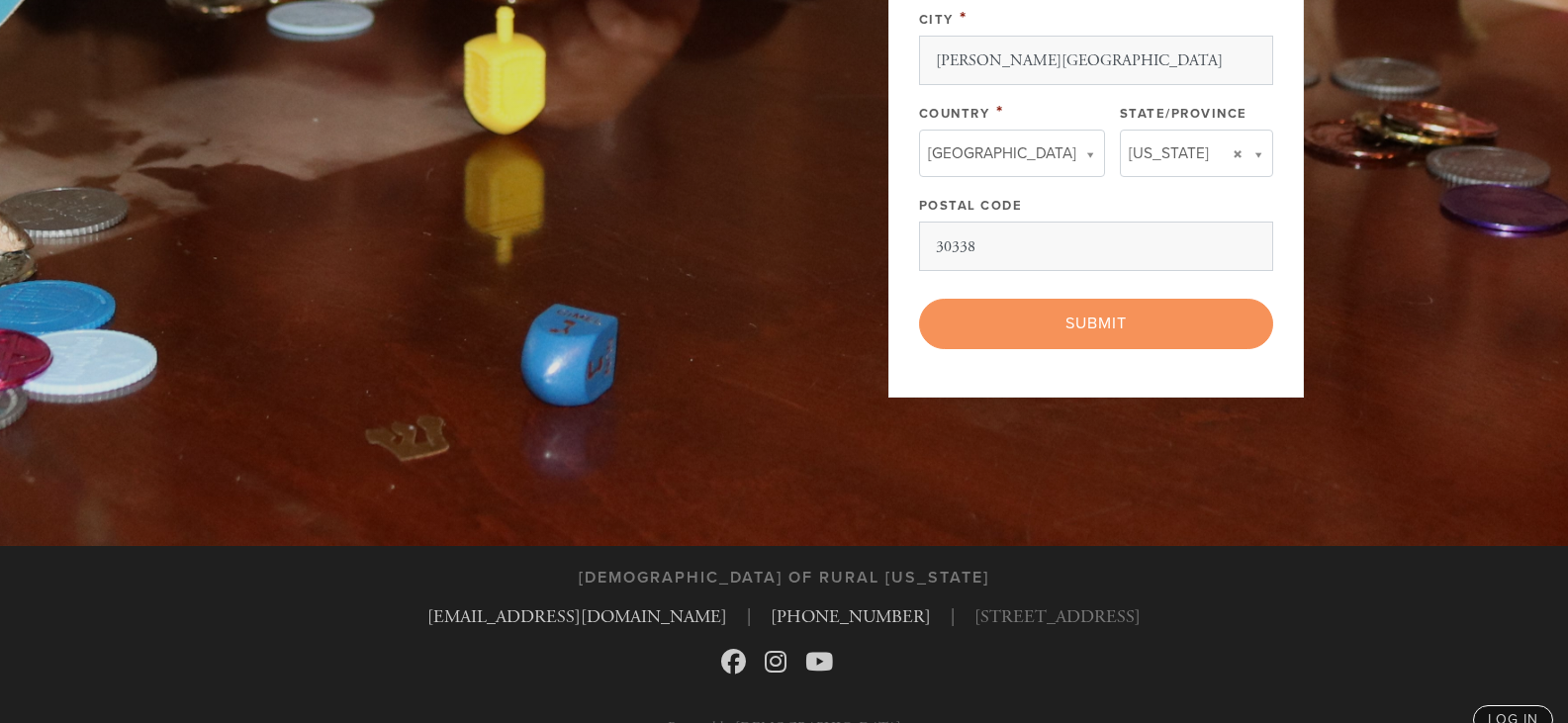
click at [1080, 329] on div "< Previous Page Submit" at bounding box center [1095, 324] width 354 height 50
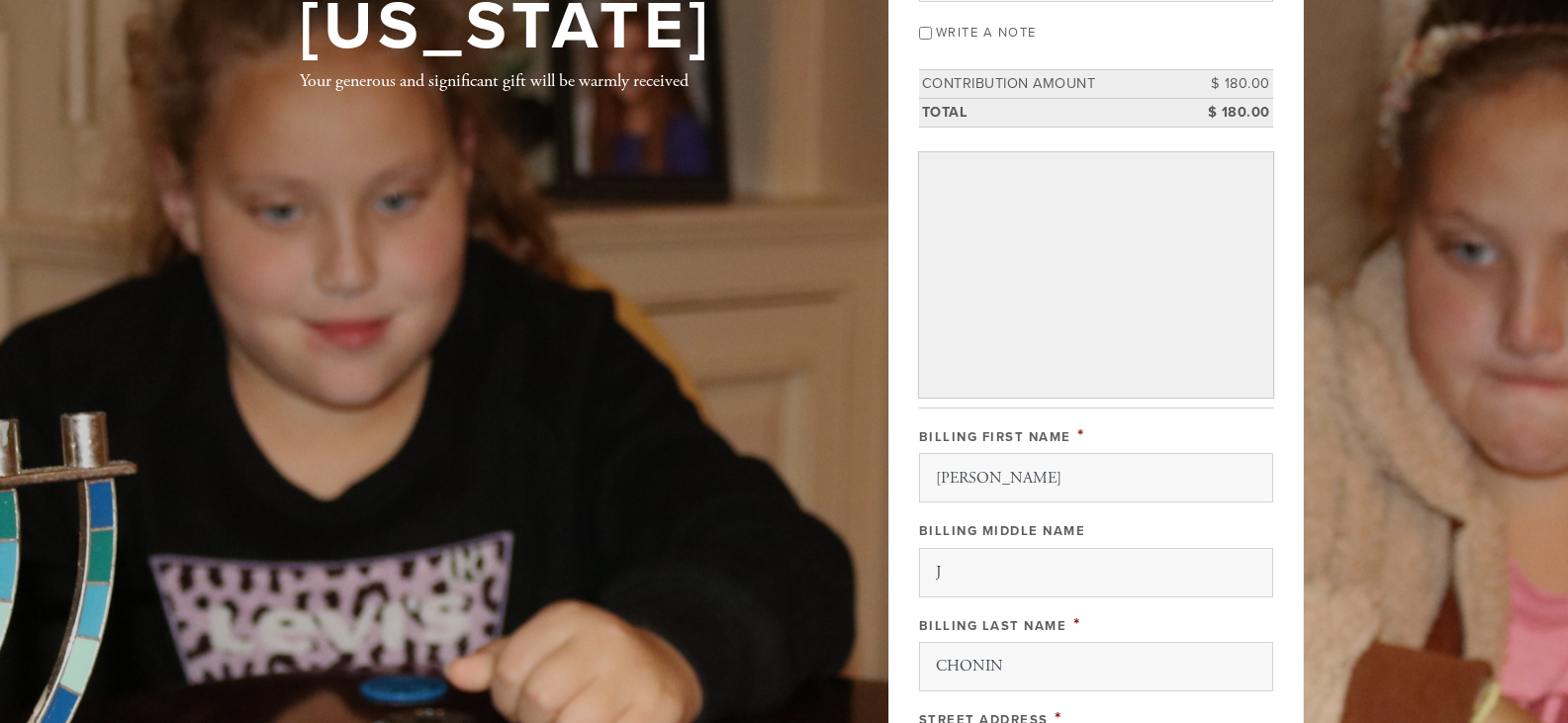
scroll to position [0, 0]
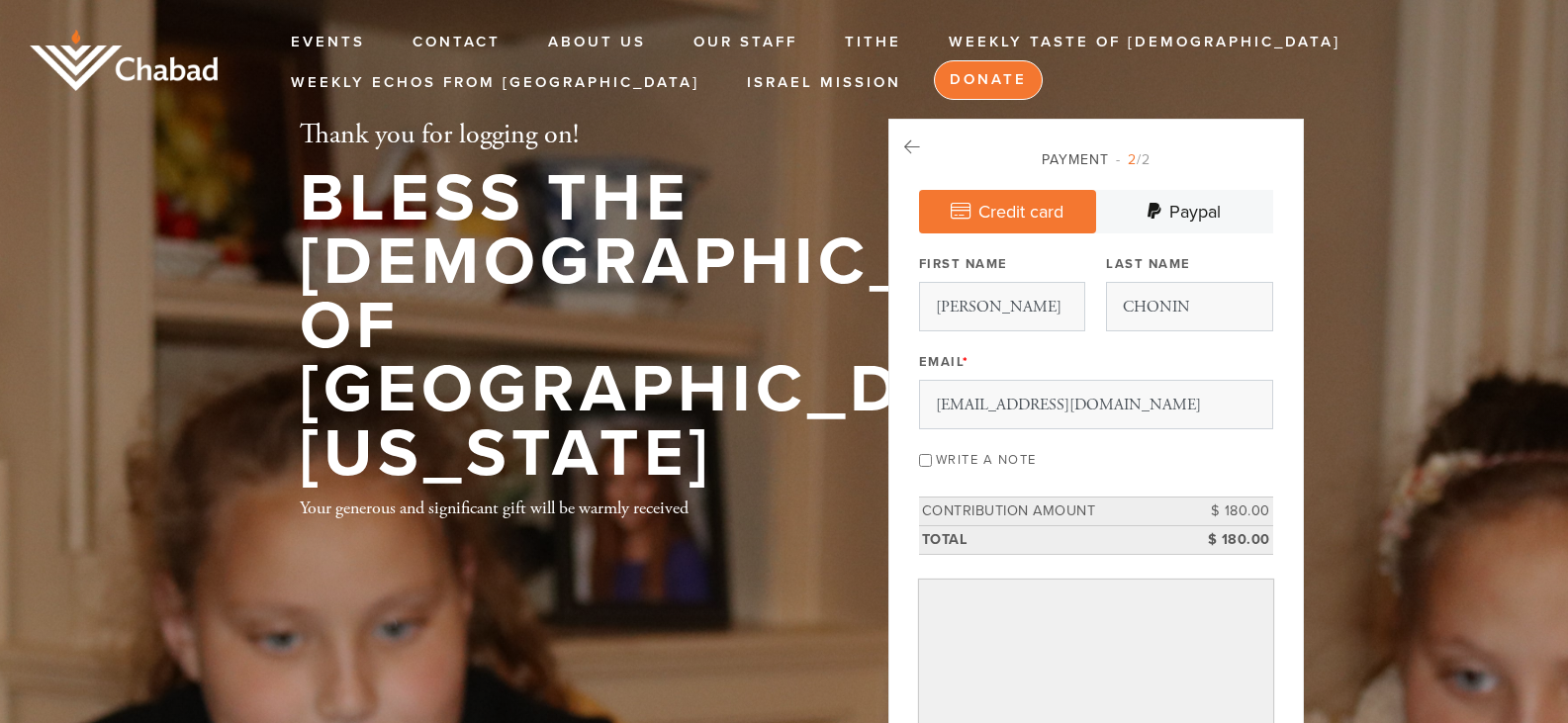
click at [933, 84] on link "Donate" at bounding box center [987, 81] width 109 height 40
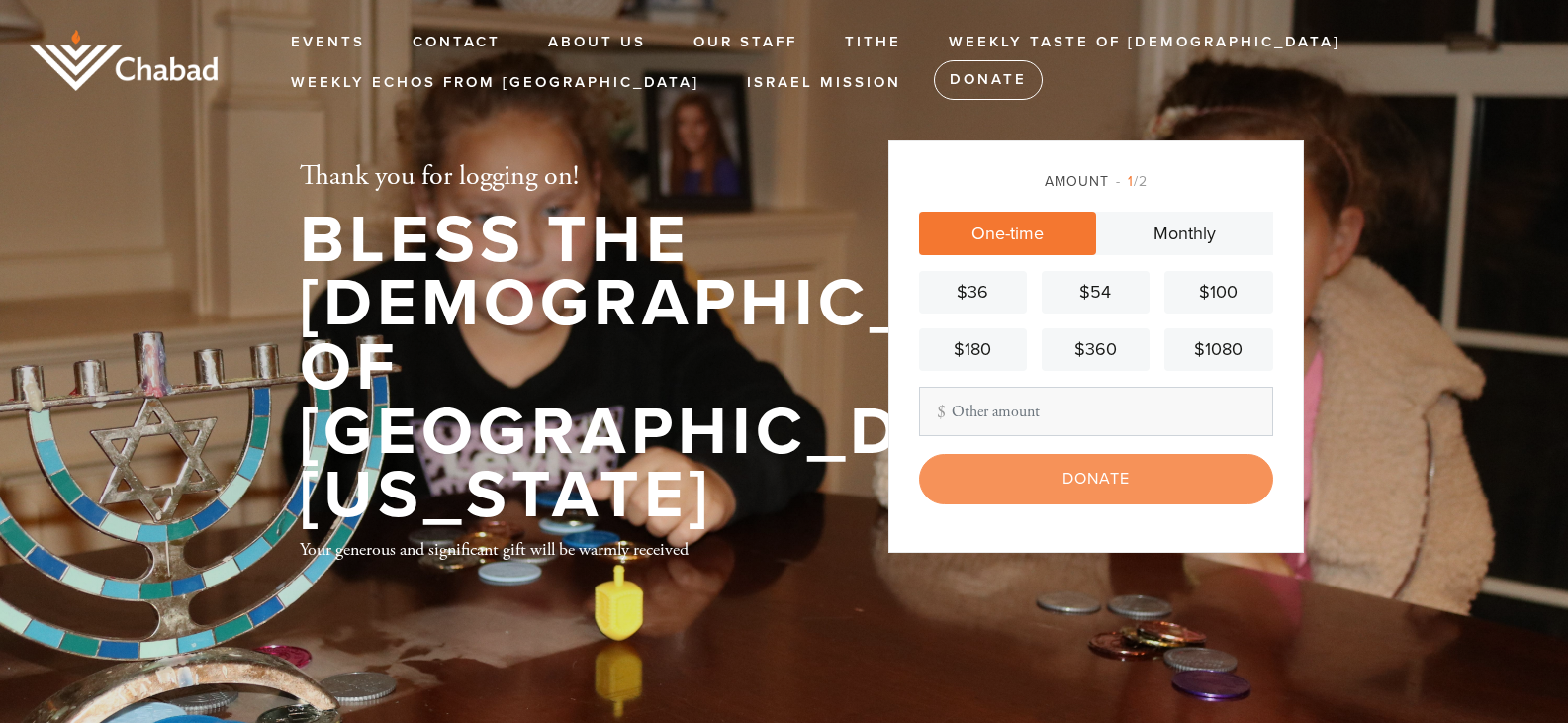
click at [979, 346] on div "$180" at bounding box center [972, 350] width 92 height 27
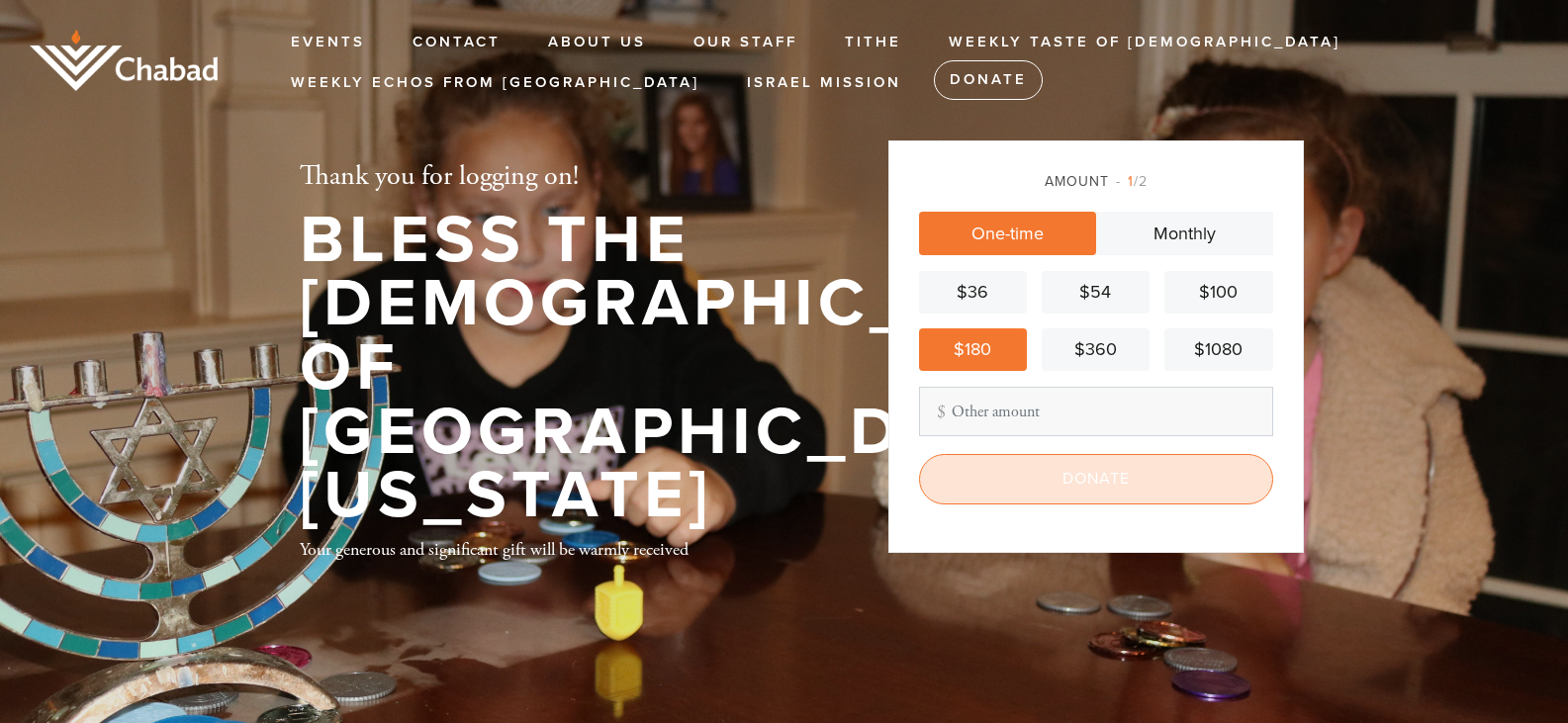
click at [1083, 477] on input "Donate" at bounding box center [1095, 479] width 354 height 50
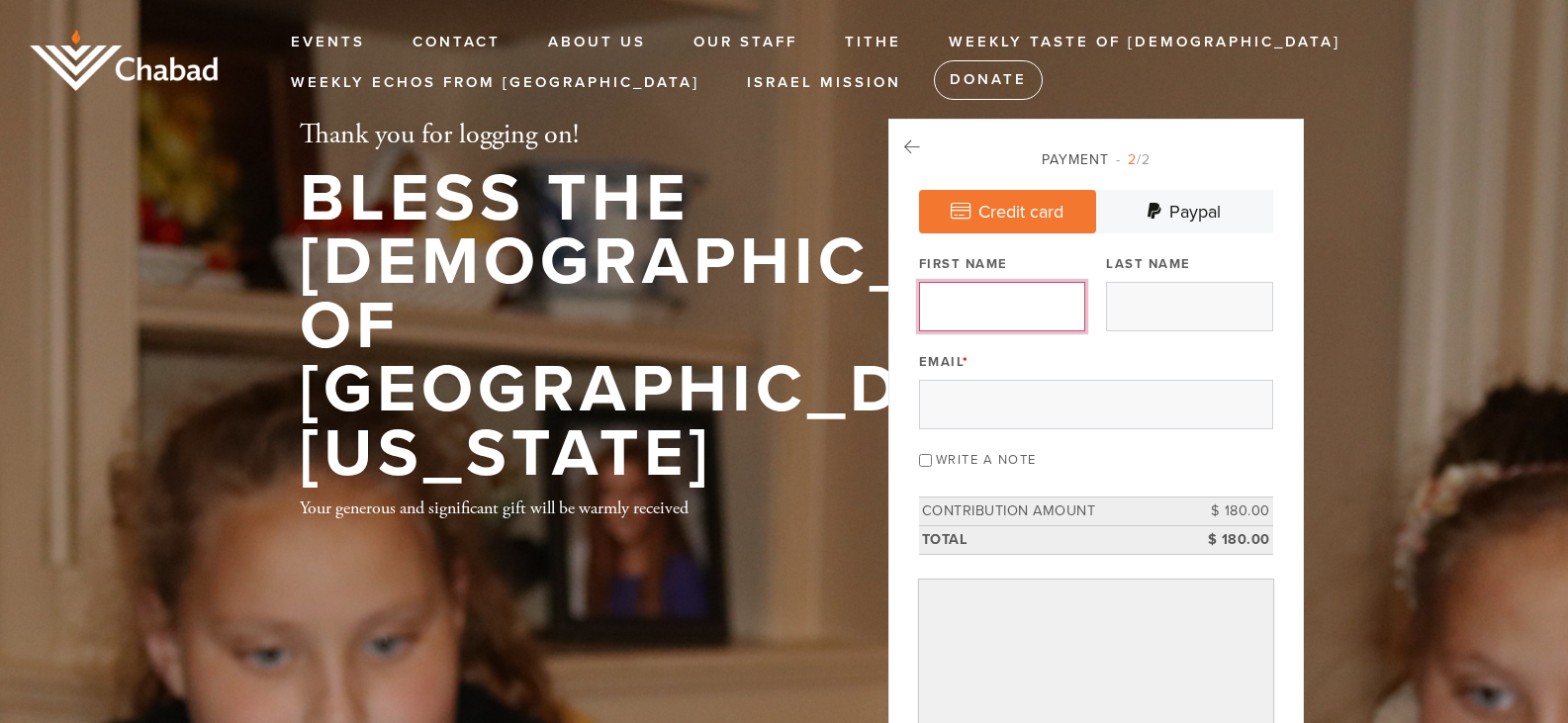
click at [1009, 313] on input "First Name" at bounding box center [1001, 307] width 166 height 50
type input "[PERSON_NAME]"
type input "CHONIN"
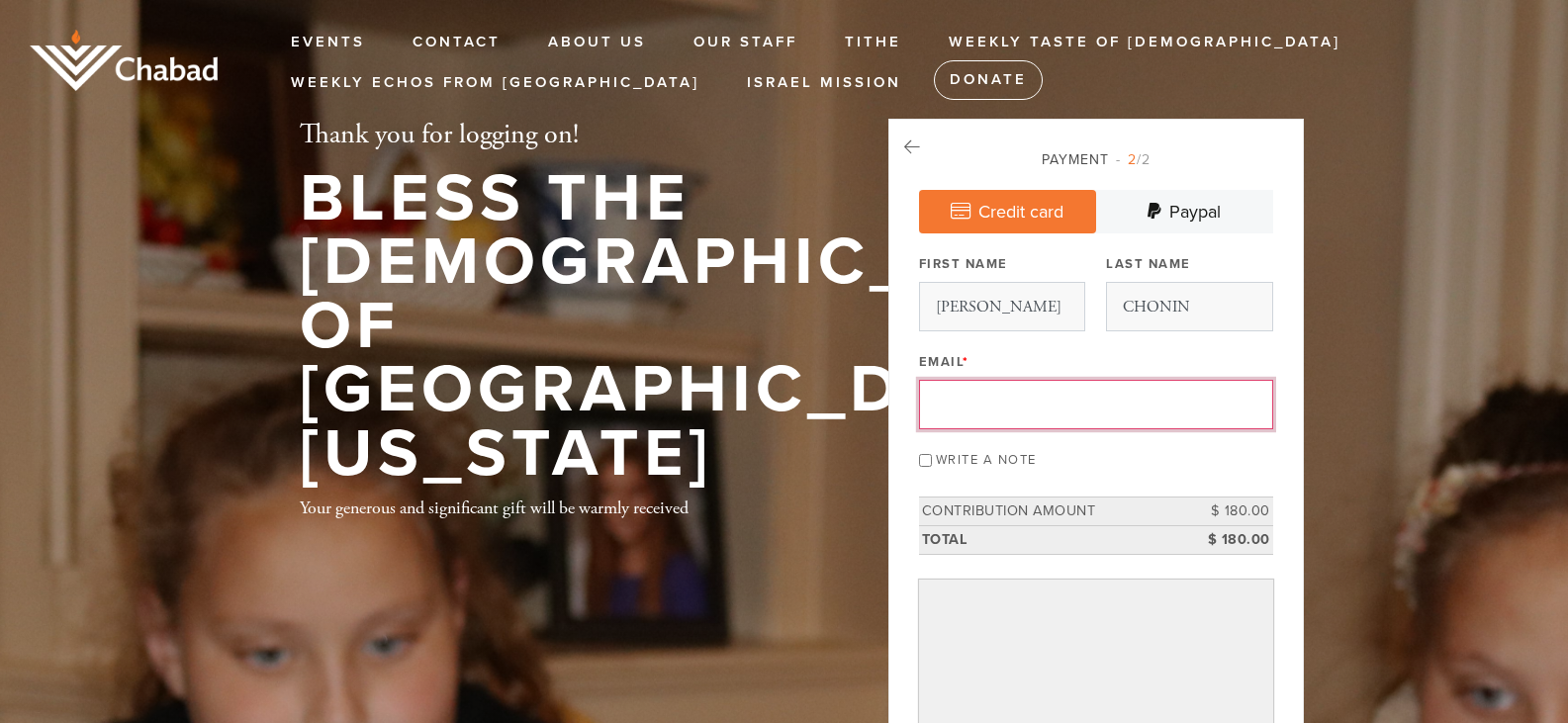
click at [1009, 389] on input "Email *" at bounding box center [1095, 404] width 354 height 50
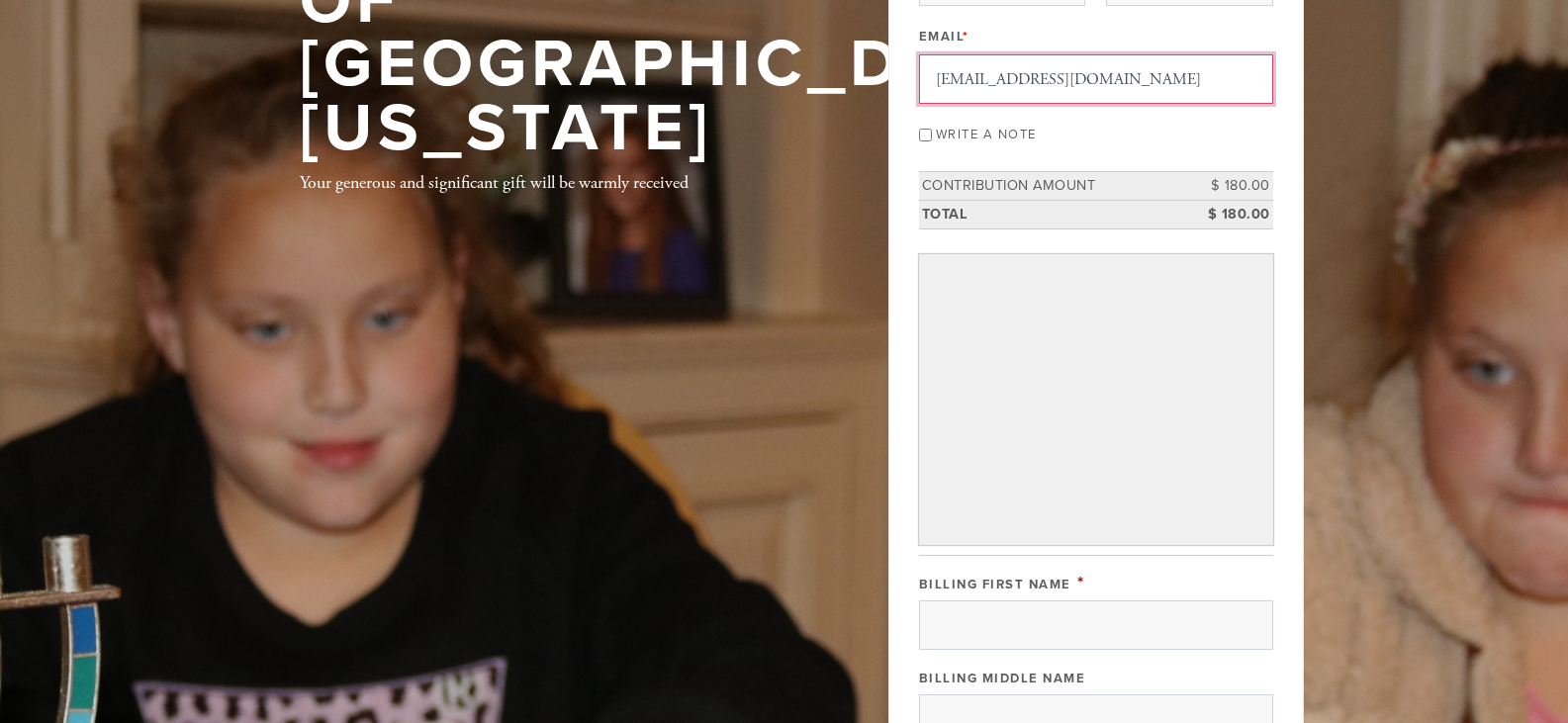
scroll to position [344, 0]
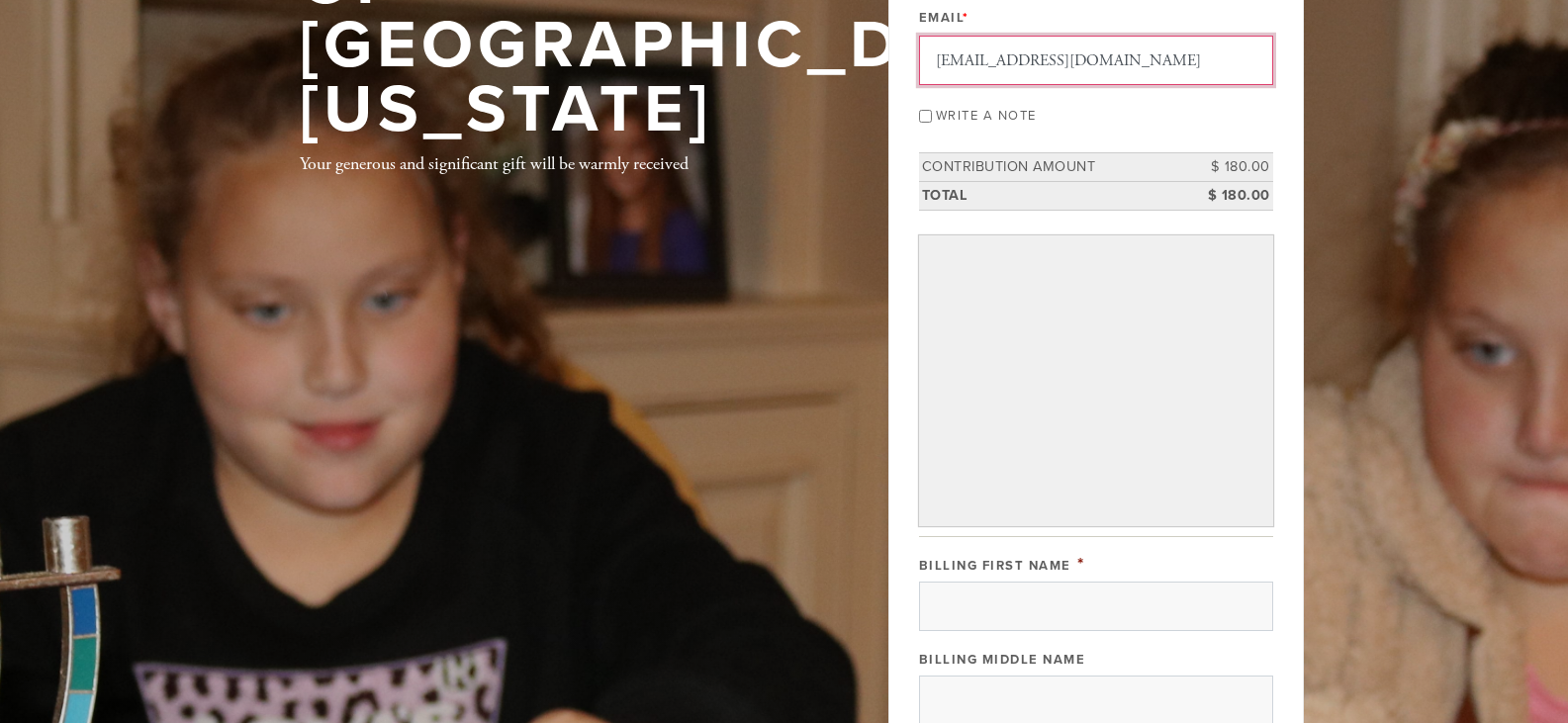
type input "[EMAIL_ADDRESS][DOMAIN_NAME]"
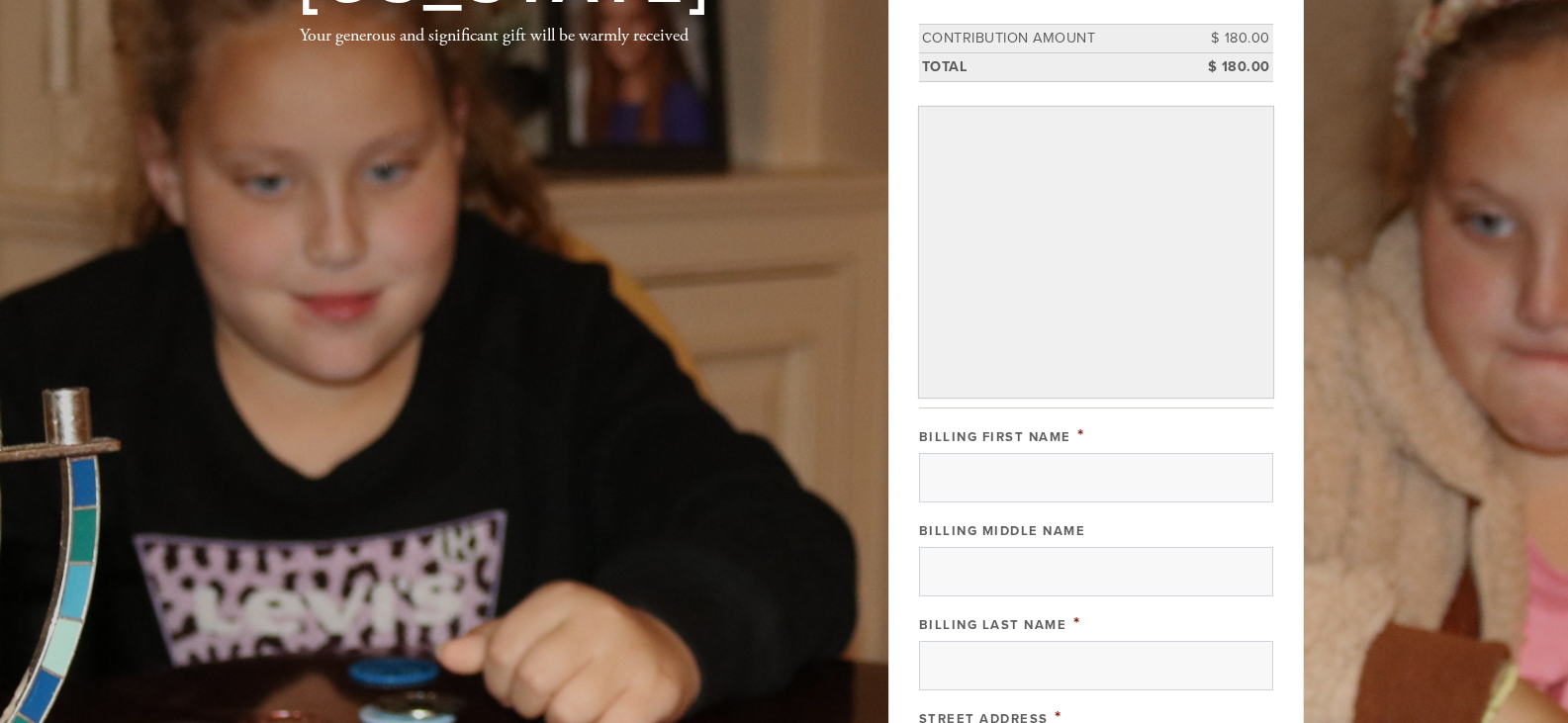
scroll to position [476, 0]
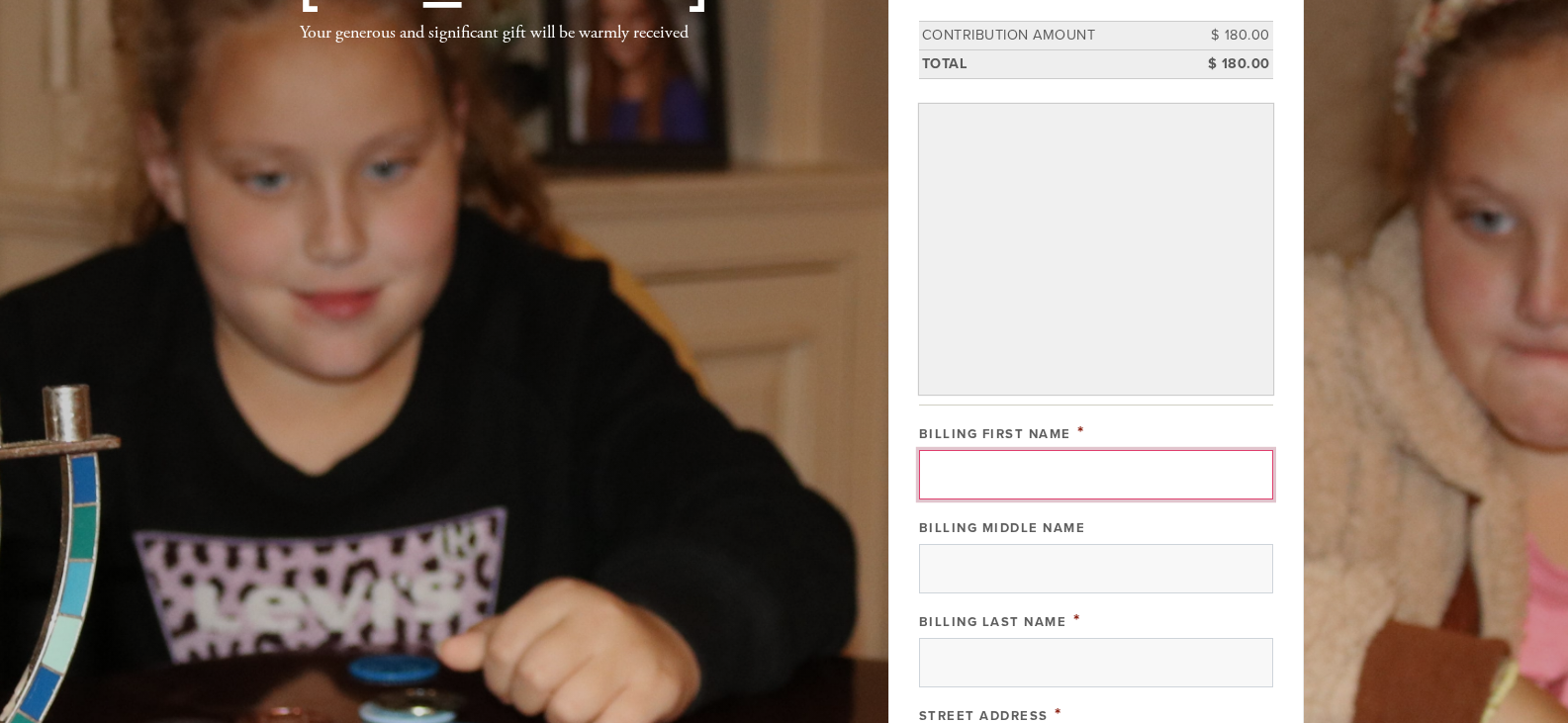
click at [1001, 461] on input "Billing First Name" at bounding box center [1095, 475] width 354 height 50
type input "[PERSON_NAME]"
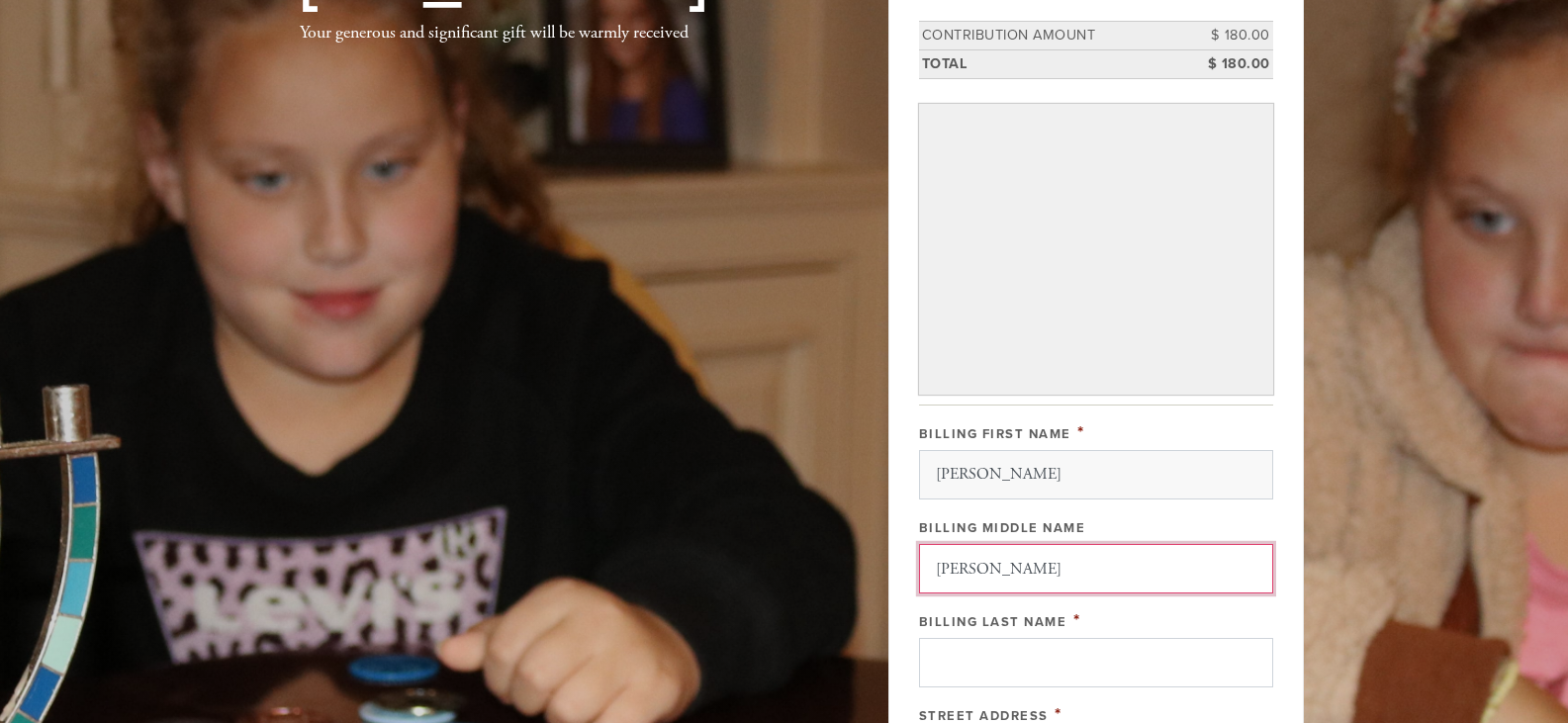
type input "[PERSON_NAME]"
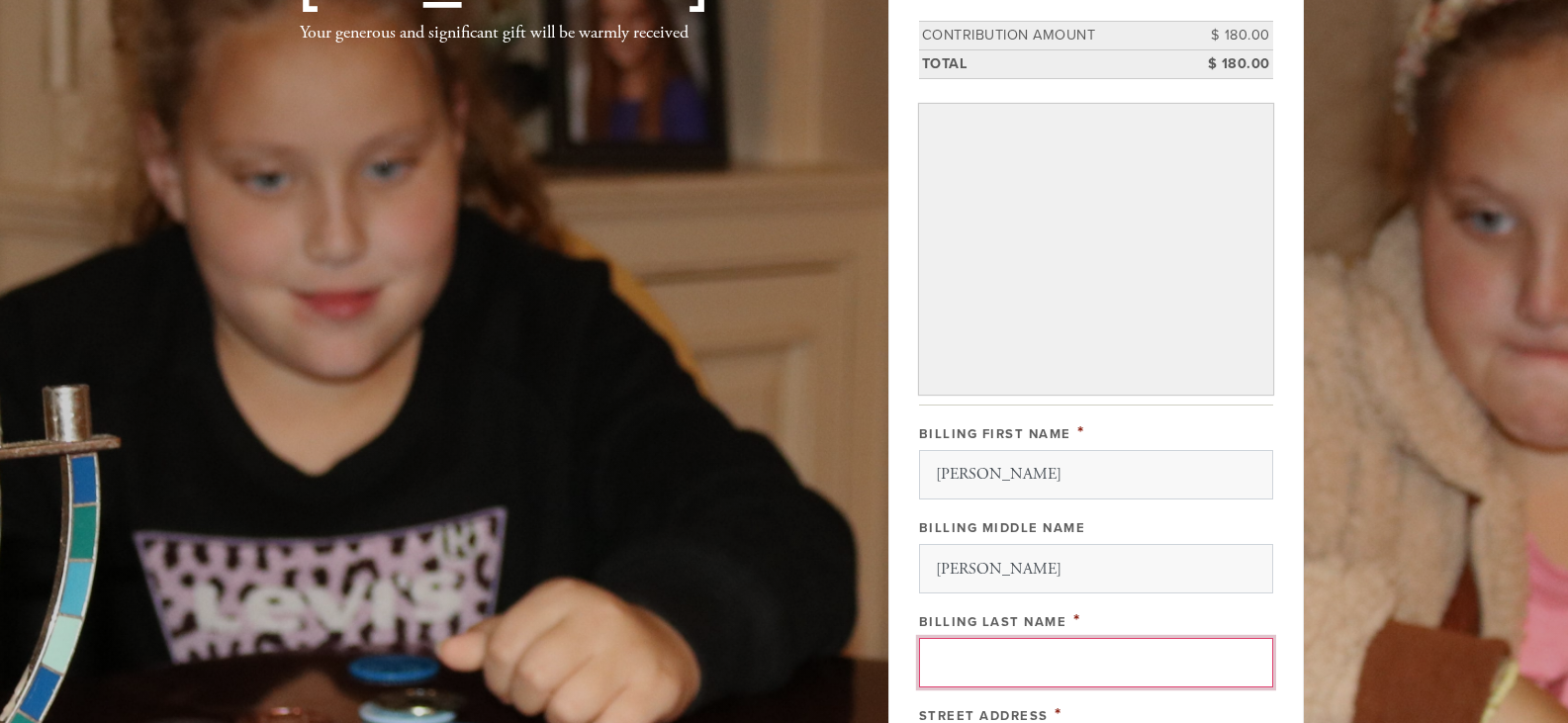
click at [976, 651] on input "Billing Last Name" at bounding box center [1095, 662] width 354 height 50
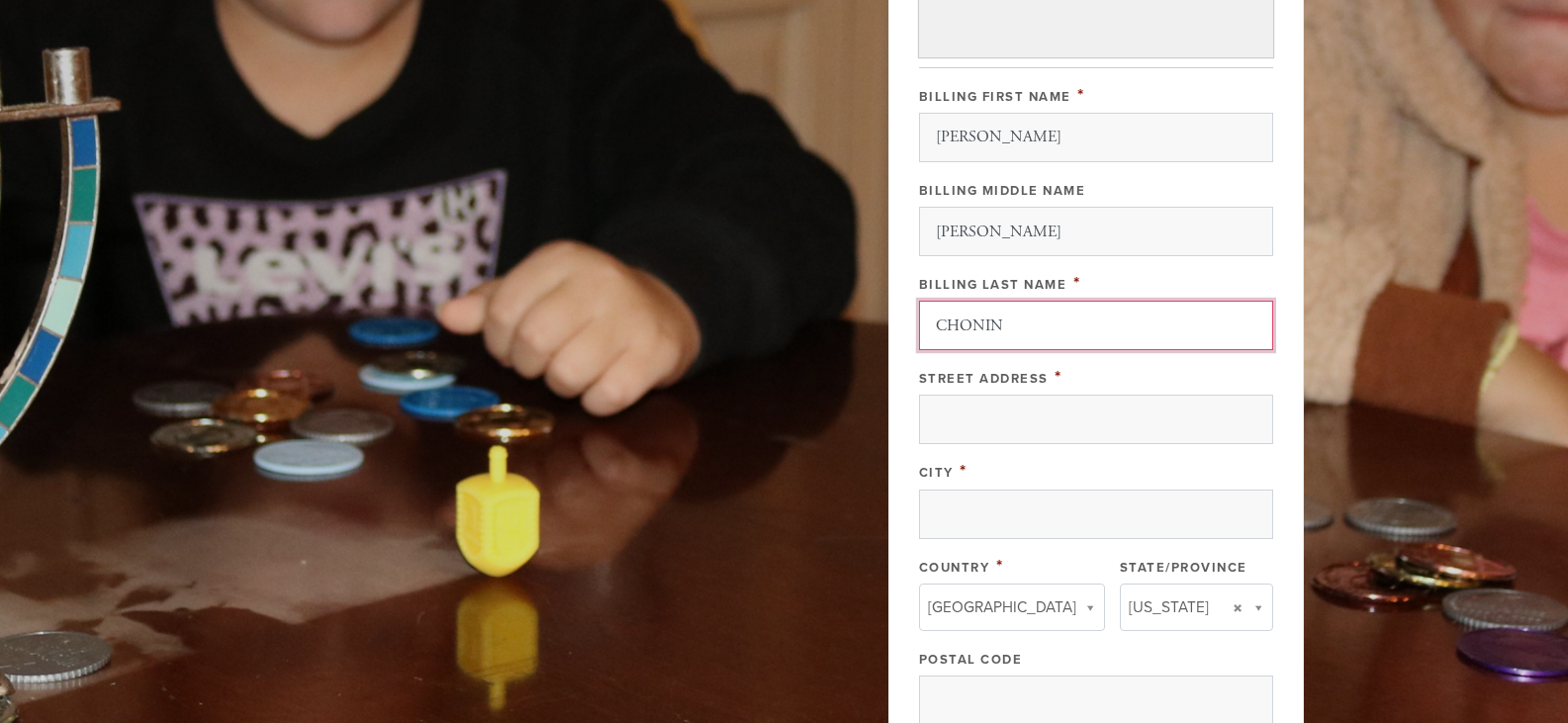
scroll to position [818, 0]
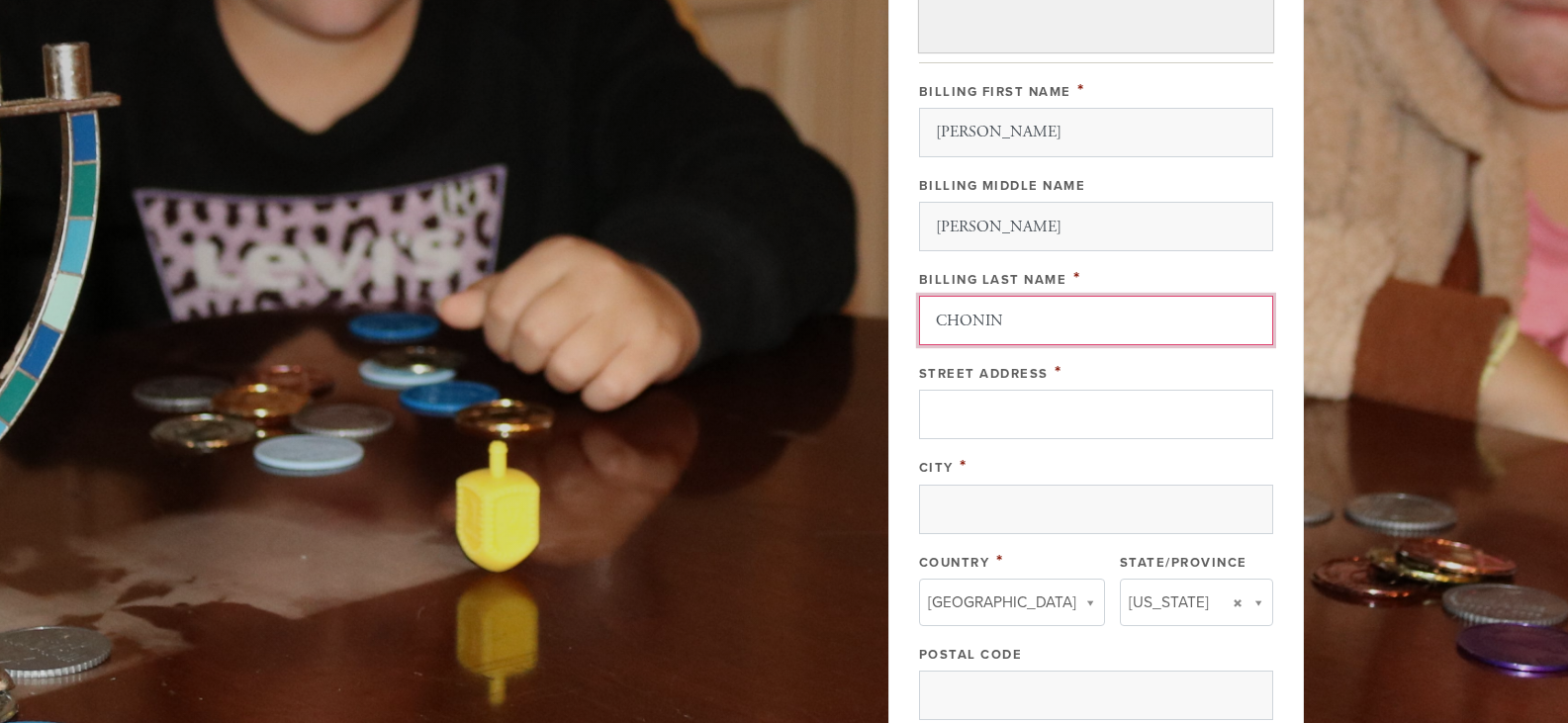
type input "CHONIN"
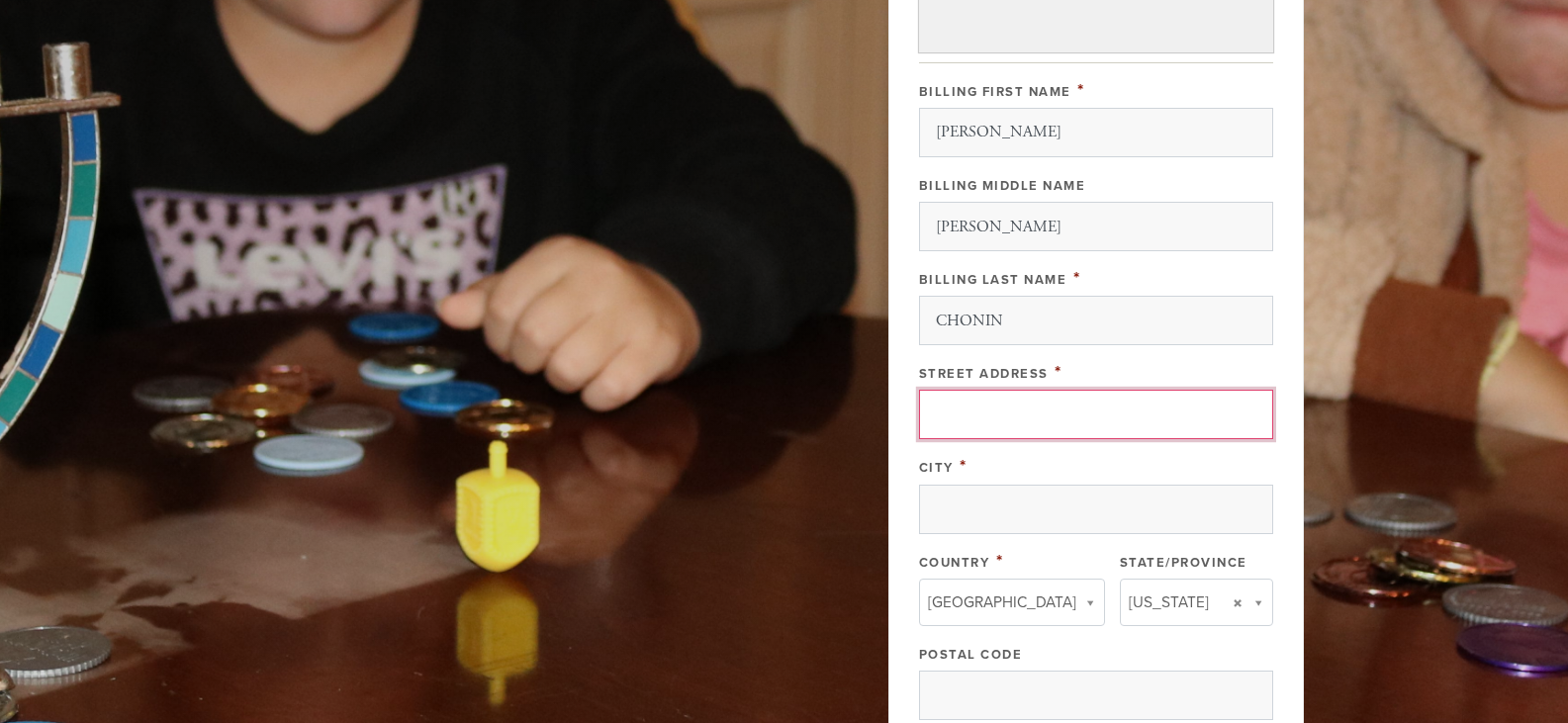
click at [994, 409] on input "Street Address" at bounding box center [1095, 414] width 354 height 50
type input "[STREET_ADDRESS][PERSON_NAME]"
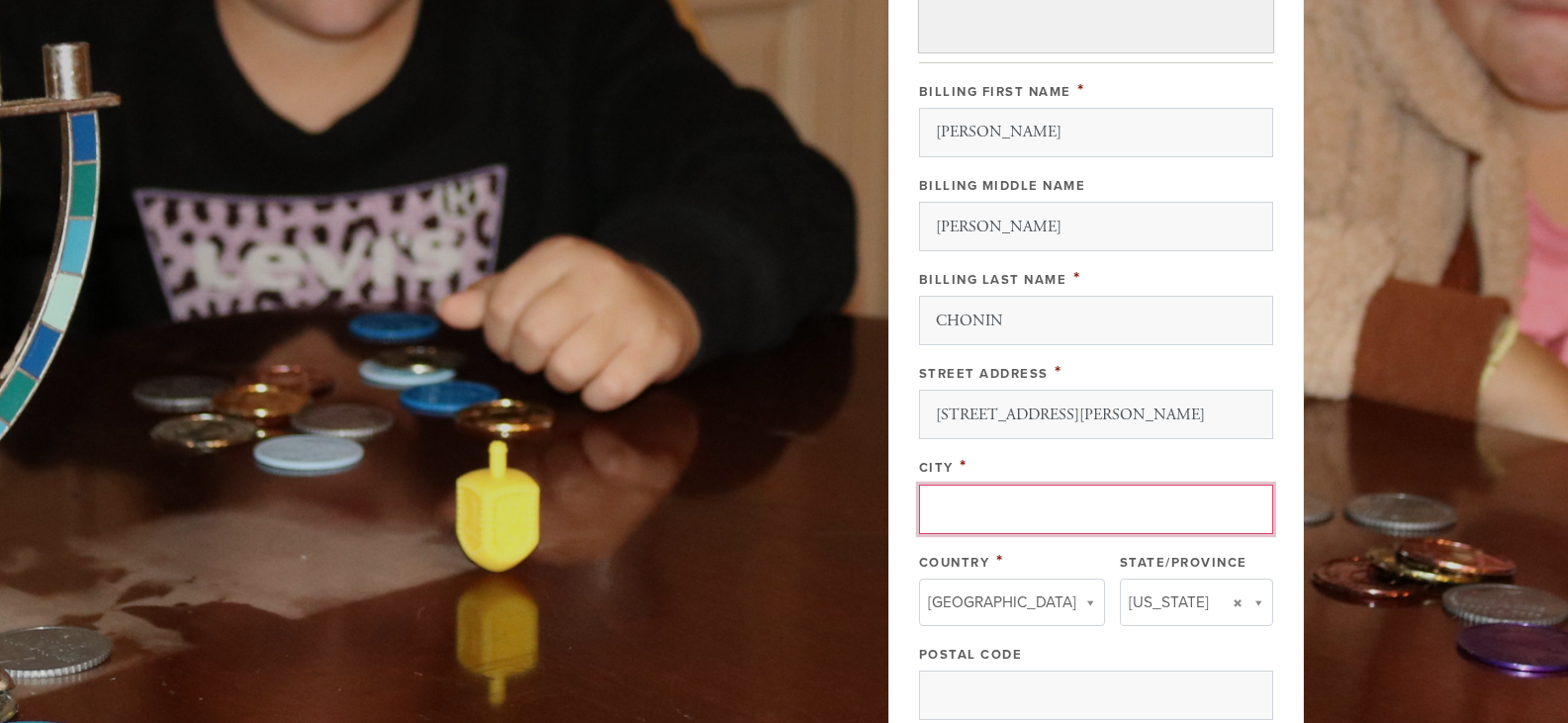
click at [1007, 518] on input "City" at bounding box center [1095, 509] width 354 height 50
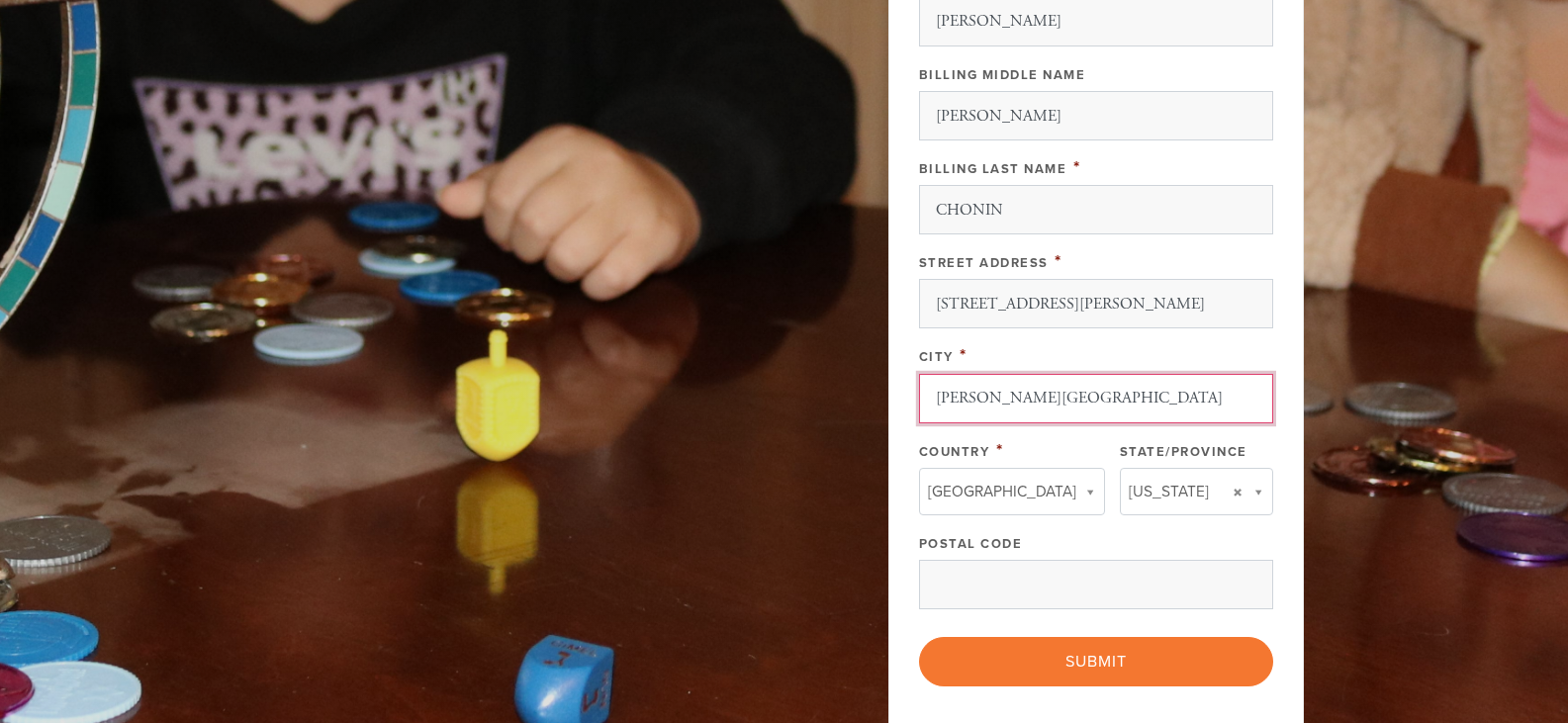
scroll to position [929, 0]
type input "[PERSON_NAME][GEOGRAPHIC_DATA]"
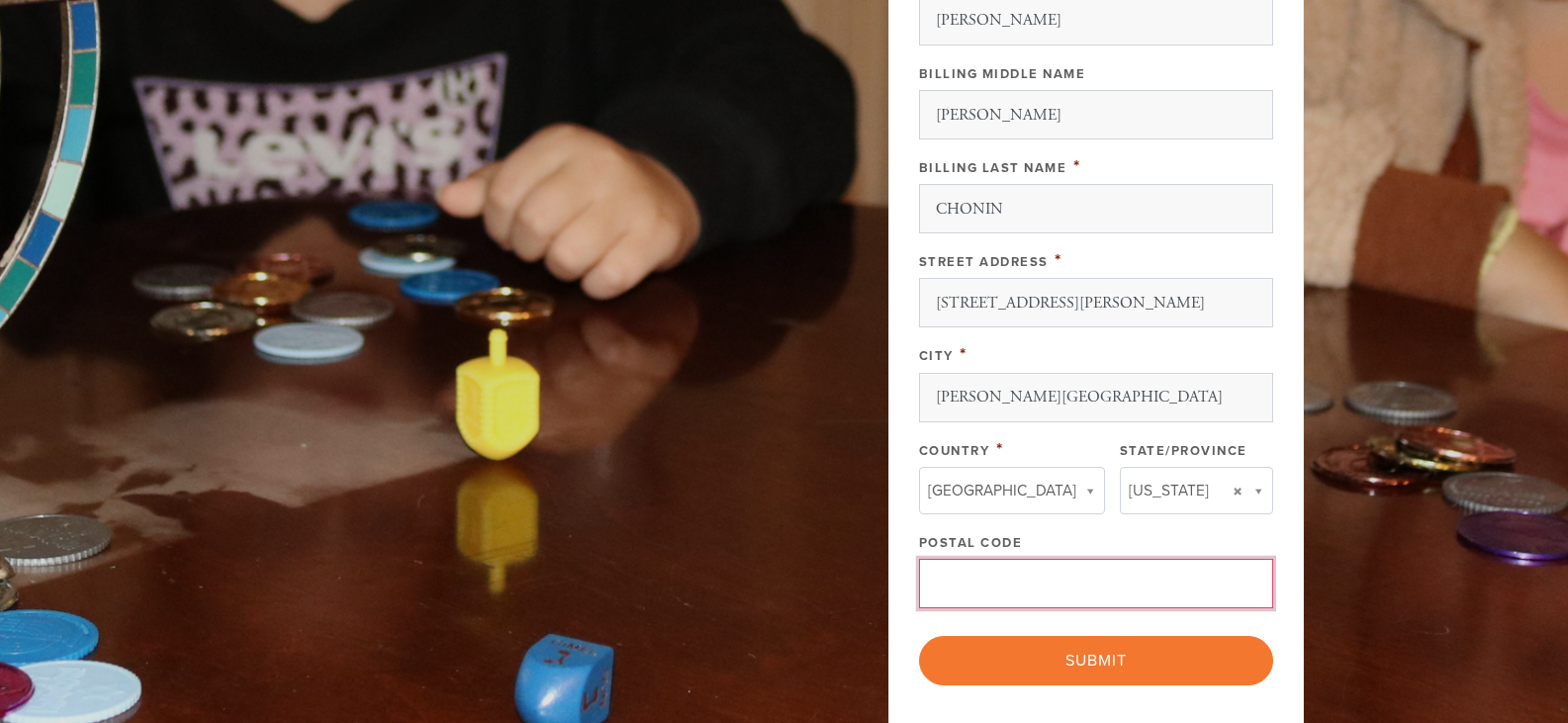
click at [984, 582] on input "Postal Code" at bounding box center [1095, 584] width 354 height 50
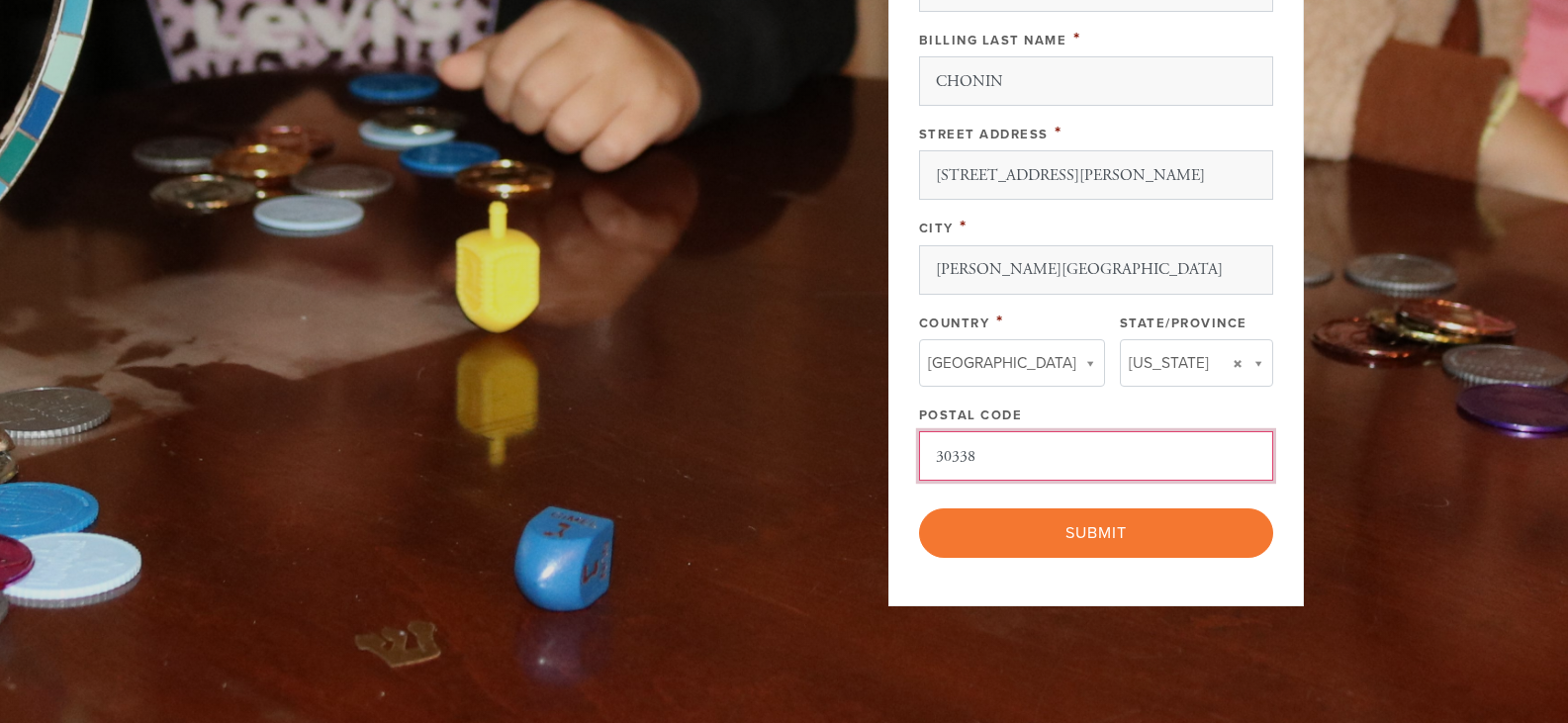
scroll to position [1058, 0]
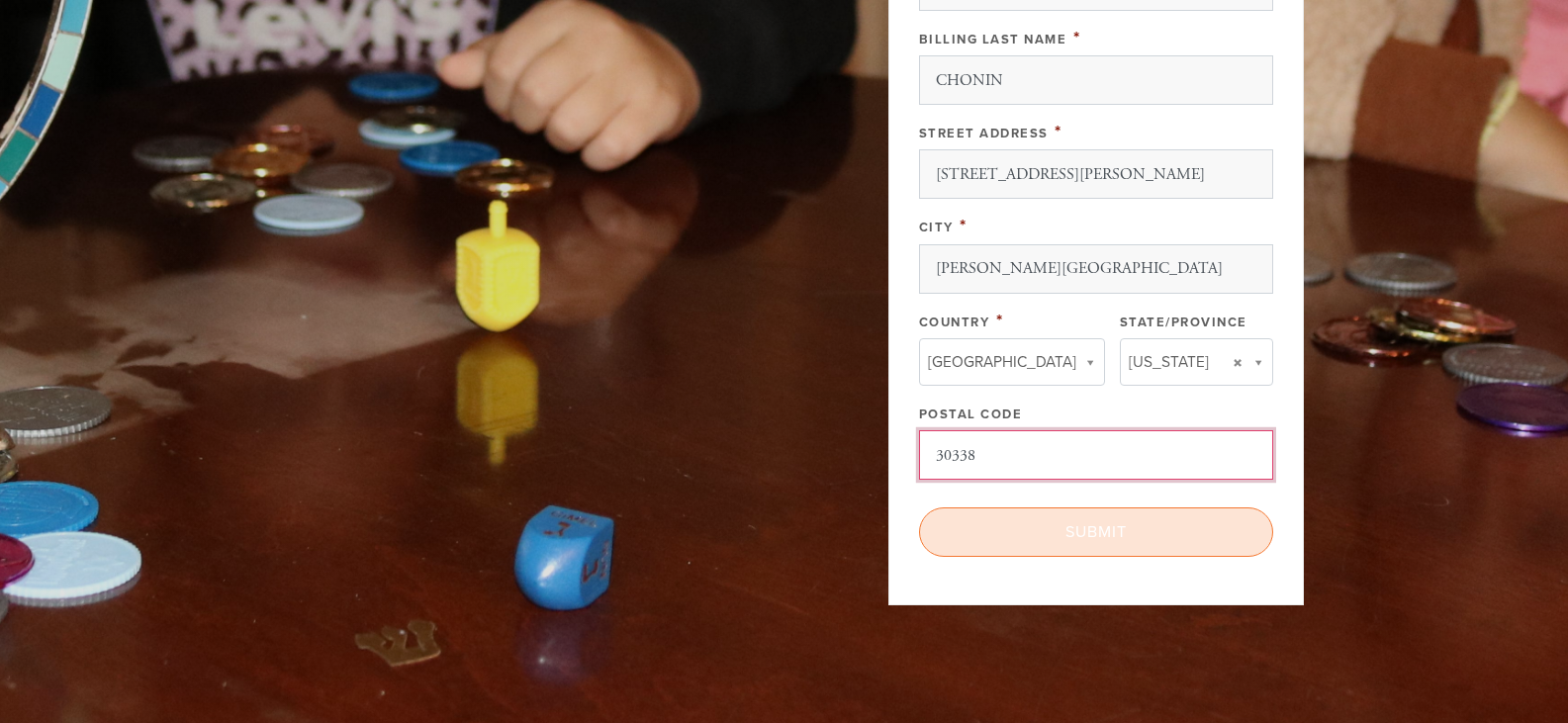
type input "30338"
click at [1067, 542] on input "Submit" at bounding box center [1095, 532] width 354 height 50
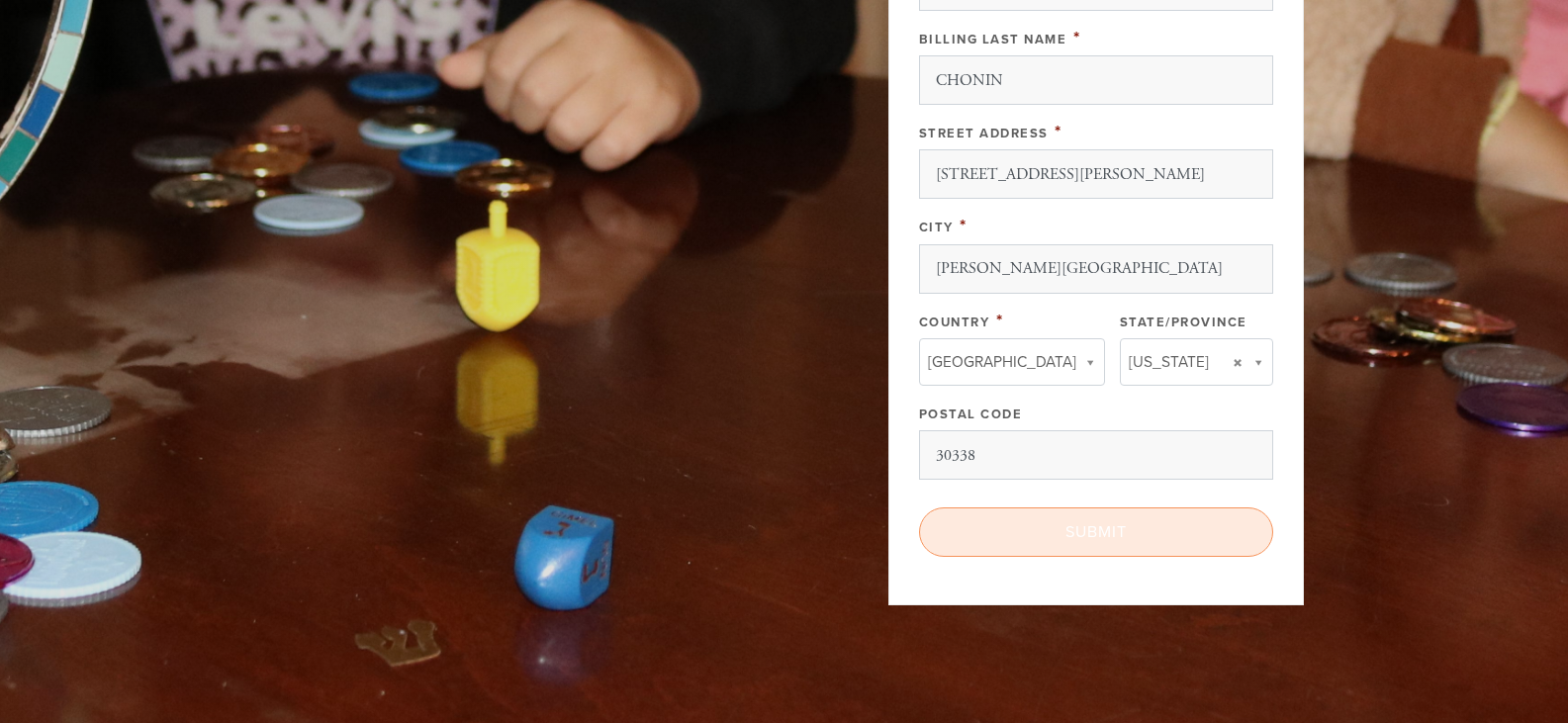
click at [1067, 542] on div "< Previous Page Submit" at bounding box center [1095, 532] width 354 height 50
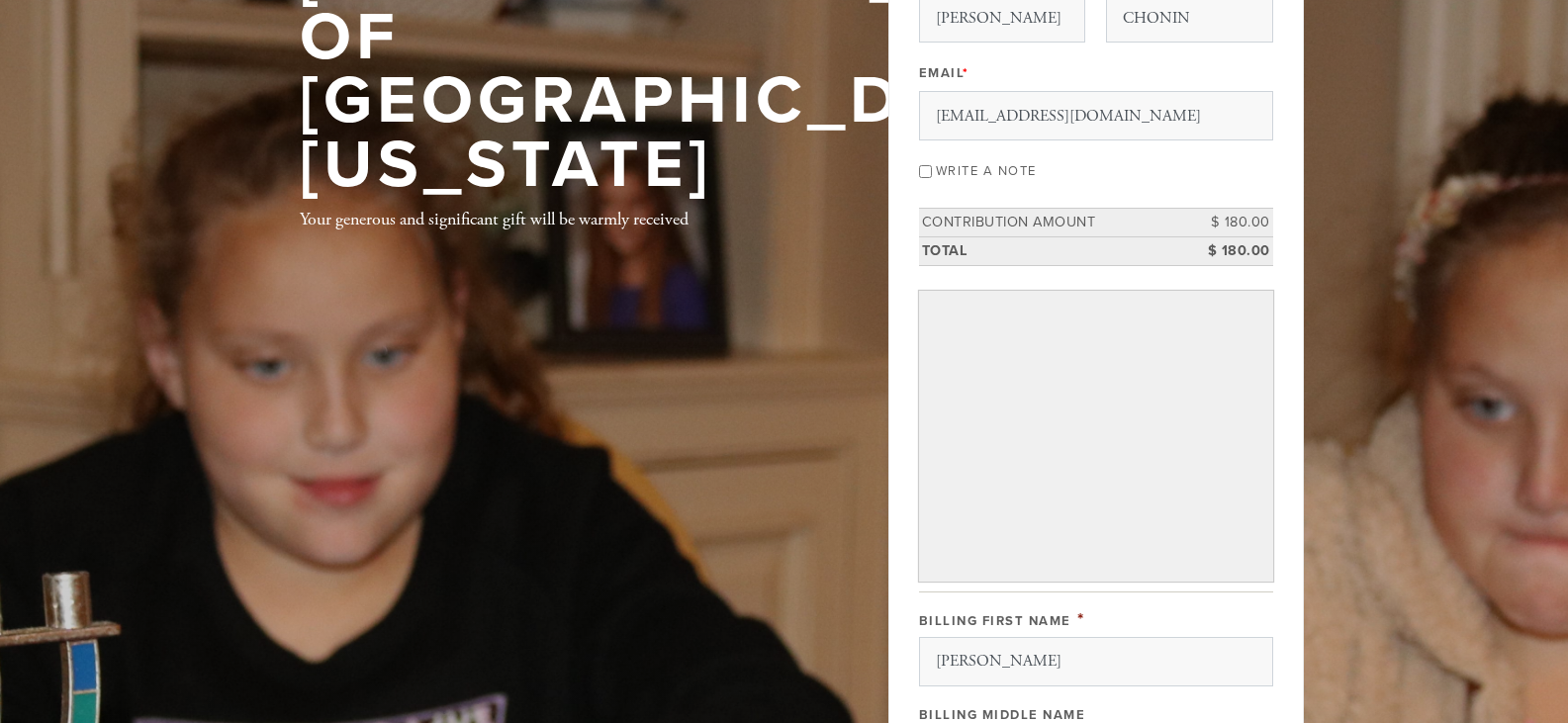
scroll to position [0, 0]
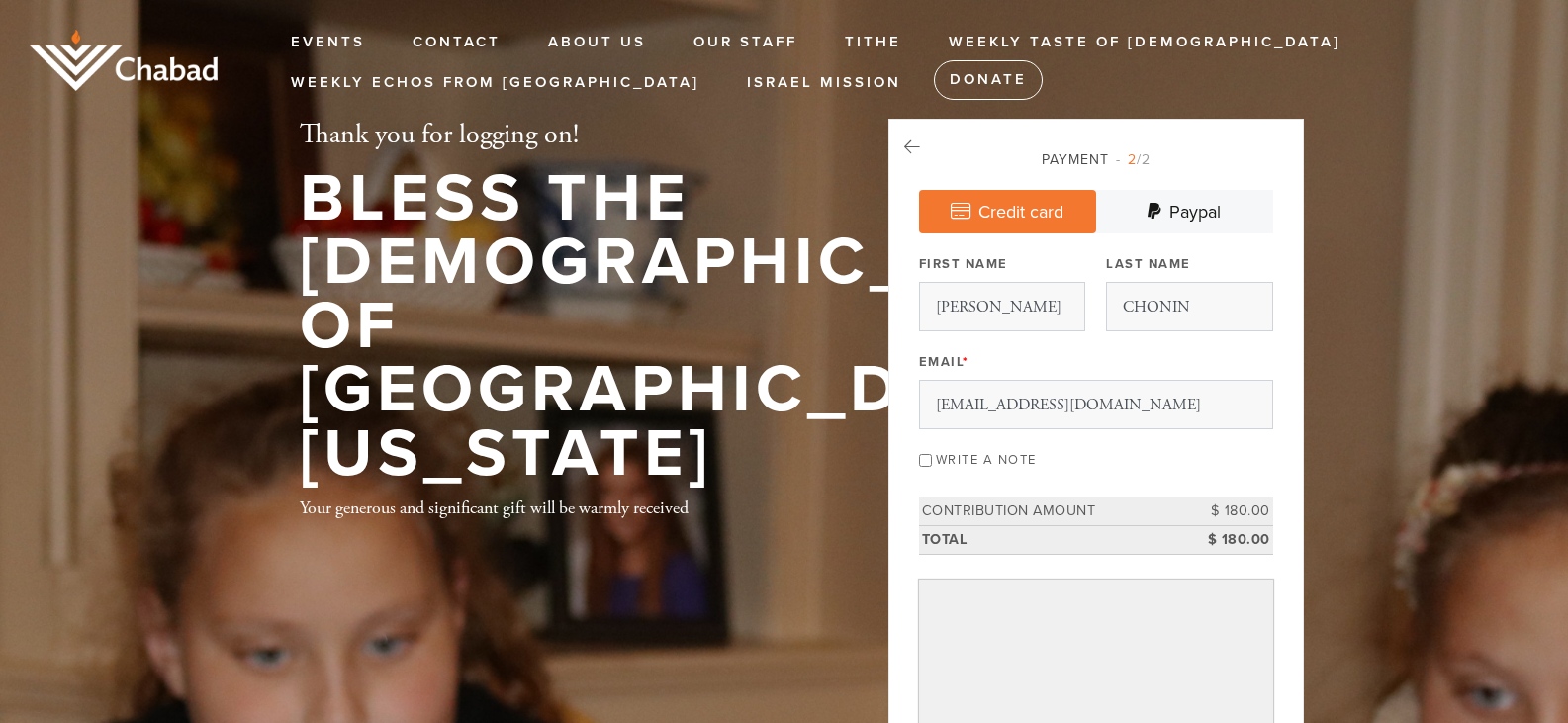
click at [920, 460] on input "Write a note" at bounding box center [924, 460] width 13 height 13
checkbox input "true"
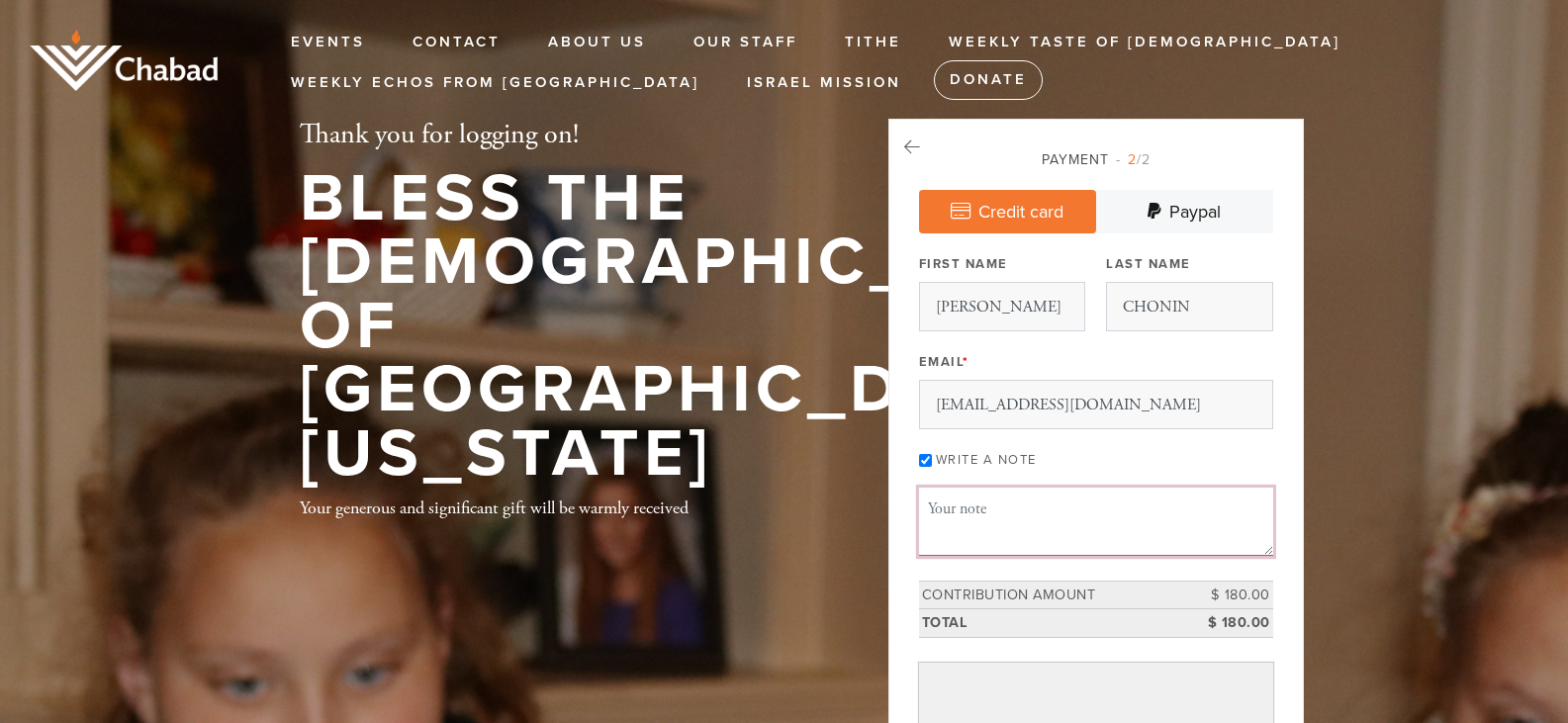
click at [1010, 510] on textarea "Message or dedication" at bounding box center [1095, 521] width 354 height 68
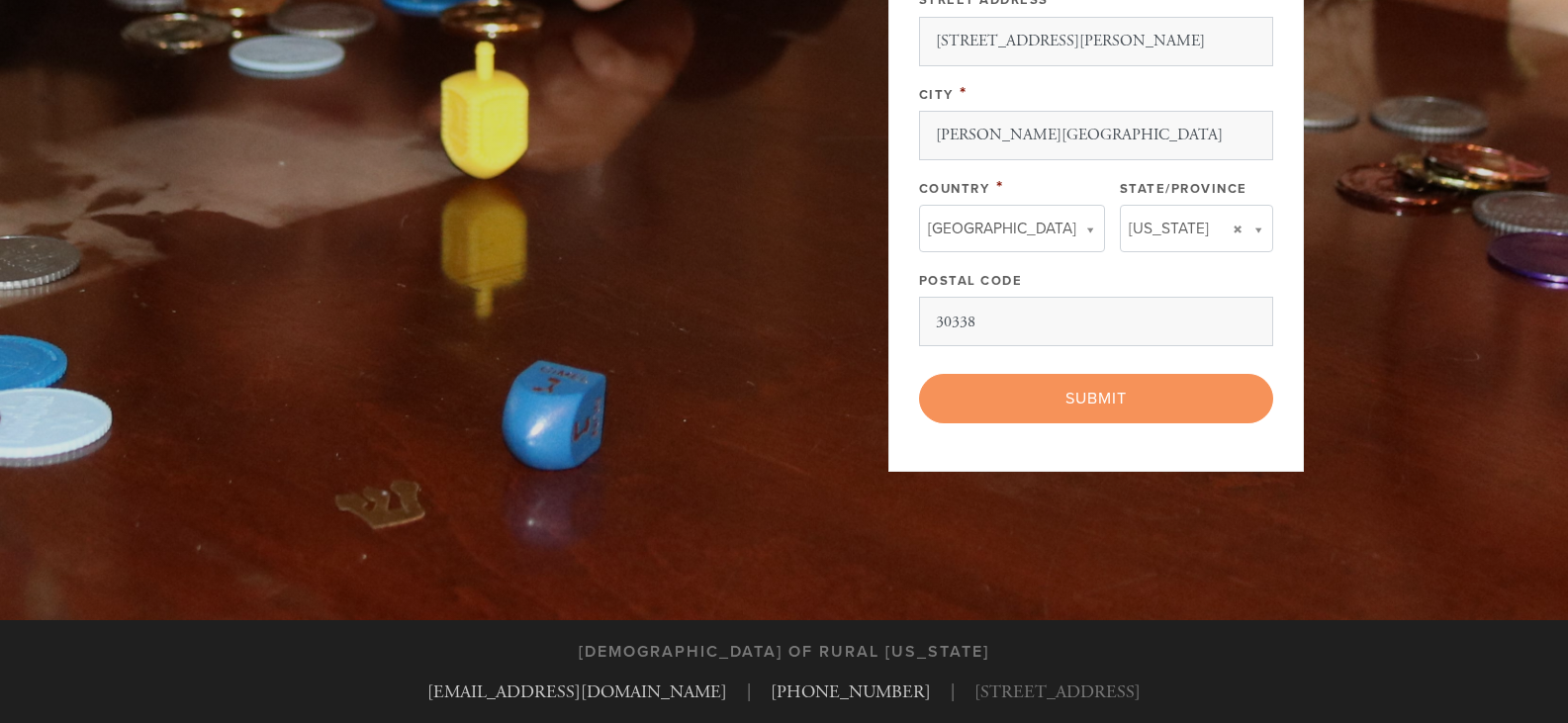
scroll to position [1277, 0]
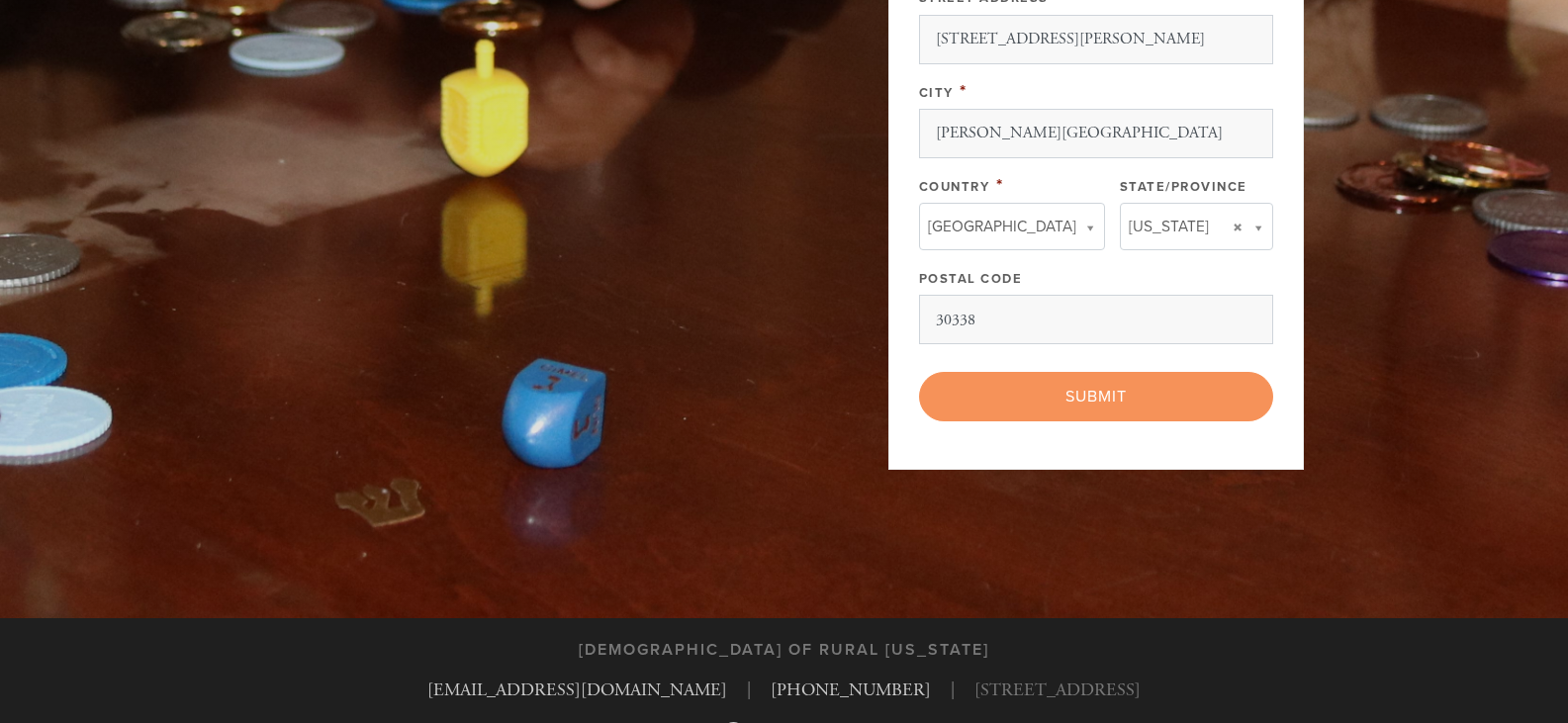
click at [1088, 404] on div "< Previous Page Submit" at bounding box center [1095, 396] width 354 height 50
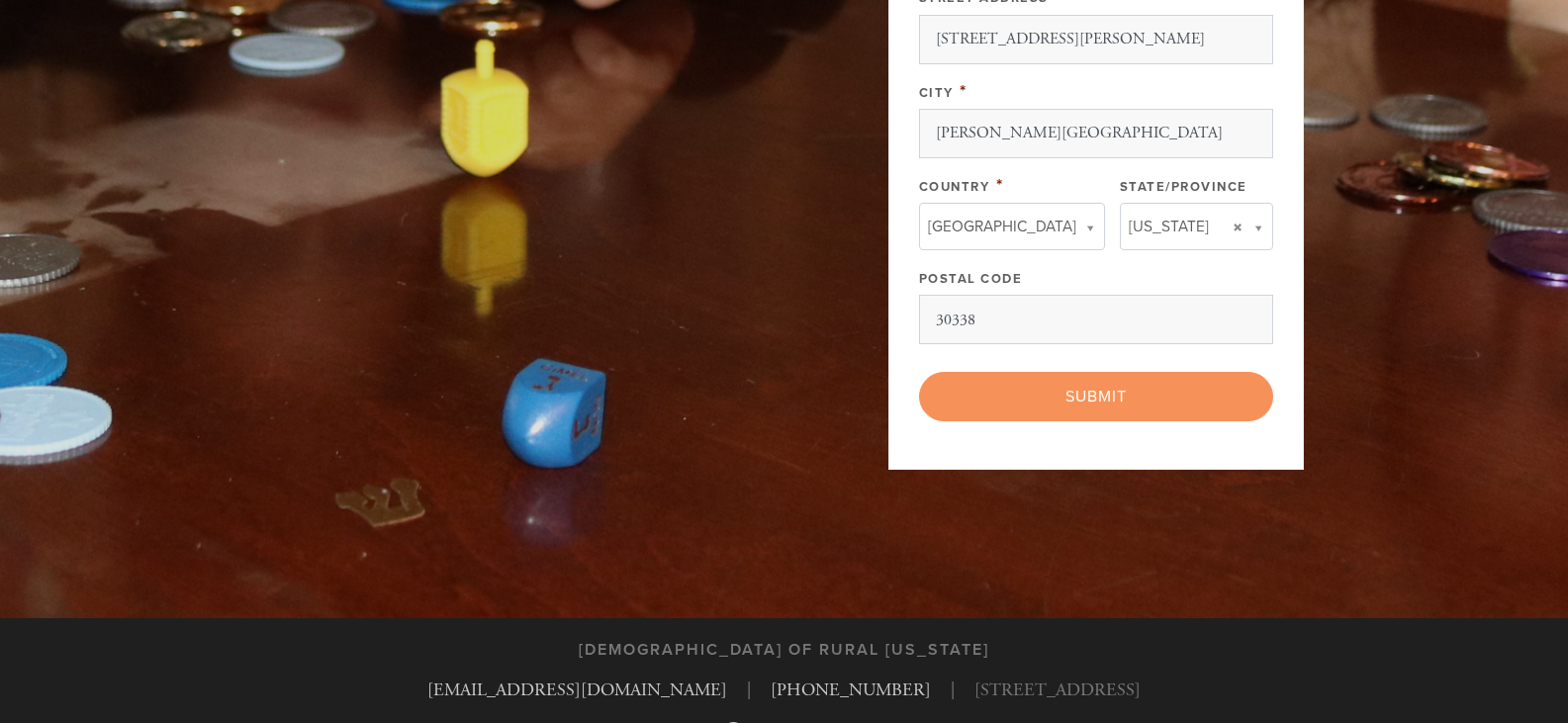
click at [1088, 404] on div "< Previous Page Submit" at bounding box center [1095, 396] width 354 height 50
drag, startPoint x: 1088, startPoint y: 404, endPoint x: 1086, endPoint y: 427, distance: 23.1
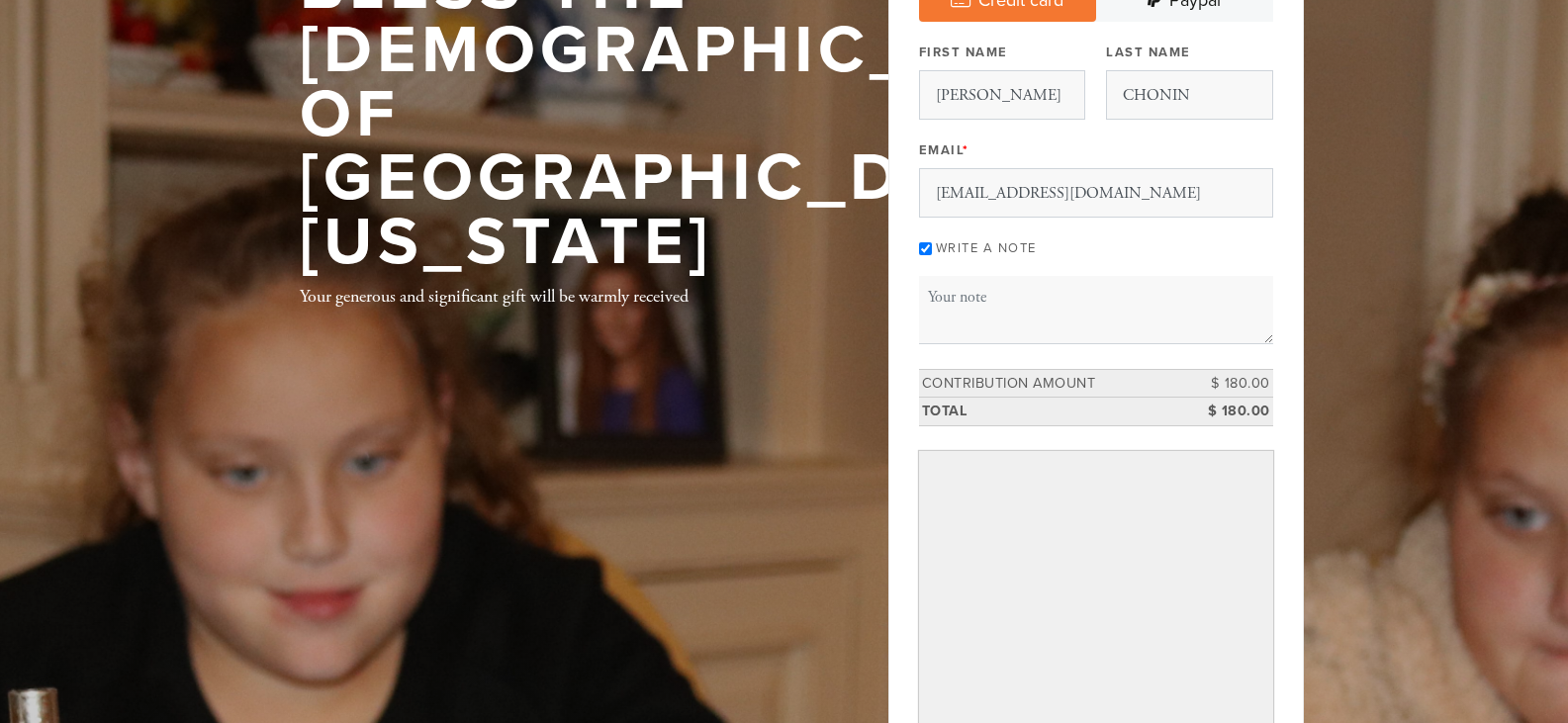
scroll to position [0, 0]
